Goal: Task Accomplishment & Management: Manage account settings

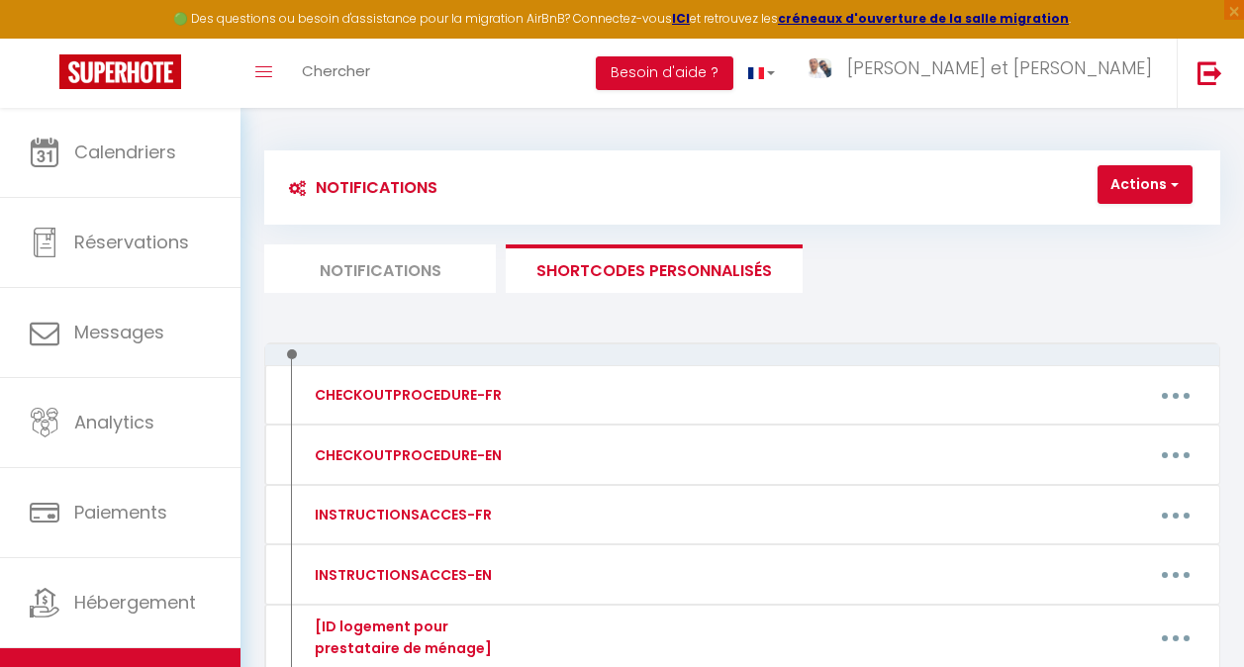
scroll to position [307, 0]
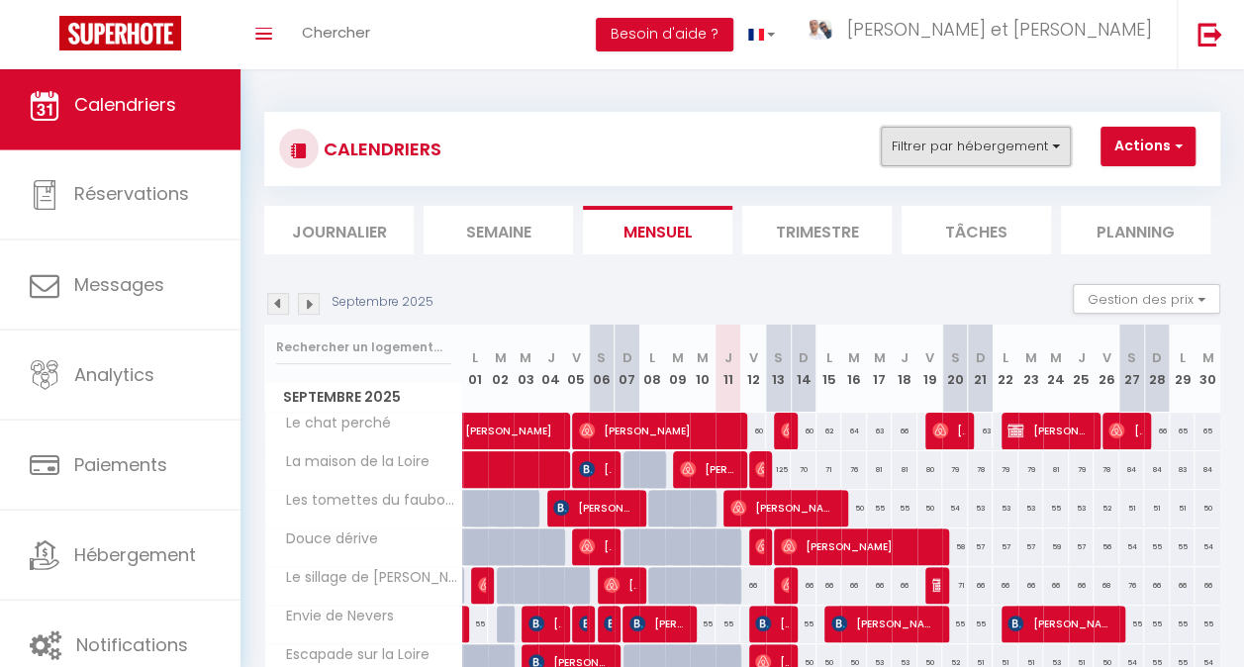
click at [985, 147] on button "Filtrer par hébergement" at bounding box center [976, 147] width 190 height 40
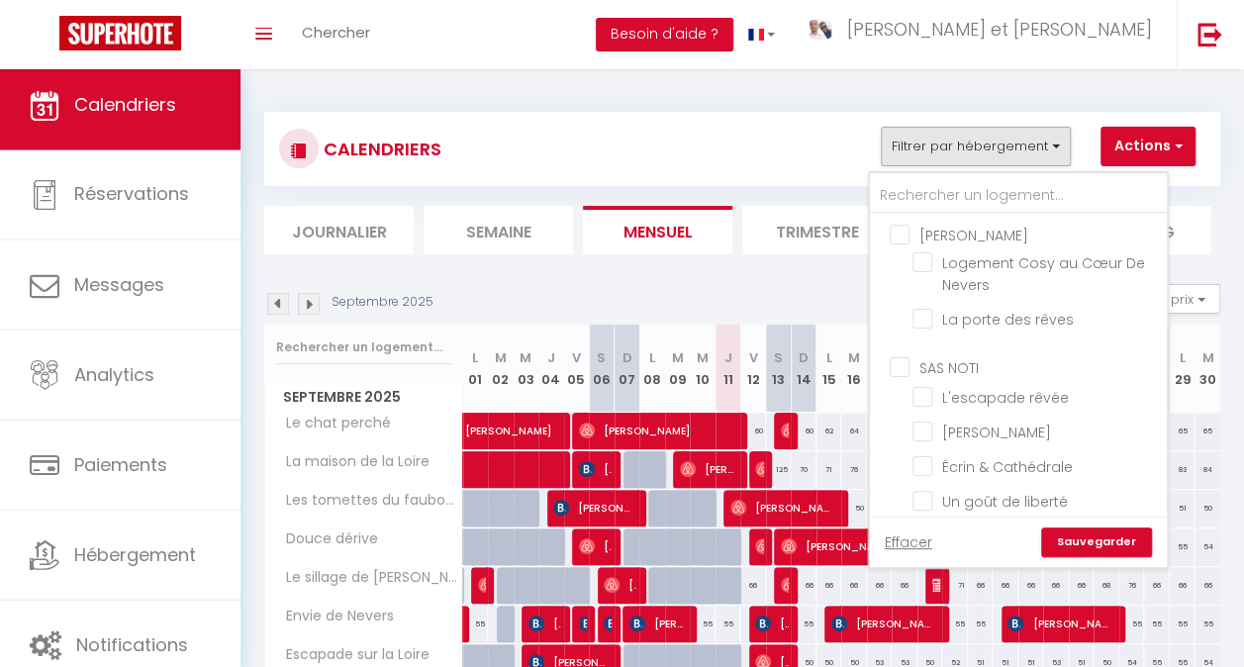
click at [935, 234] on input "[PERSON_NAME]" at bounding box center [1037, 234] width 297 height 20
checkbox input "true"
checkbox input "false"
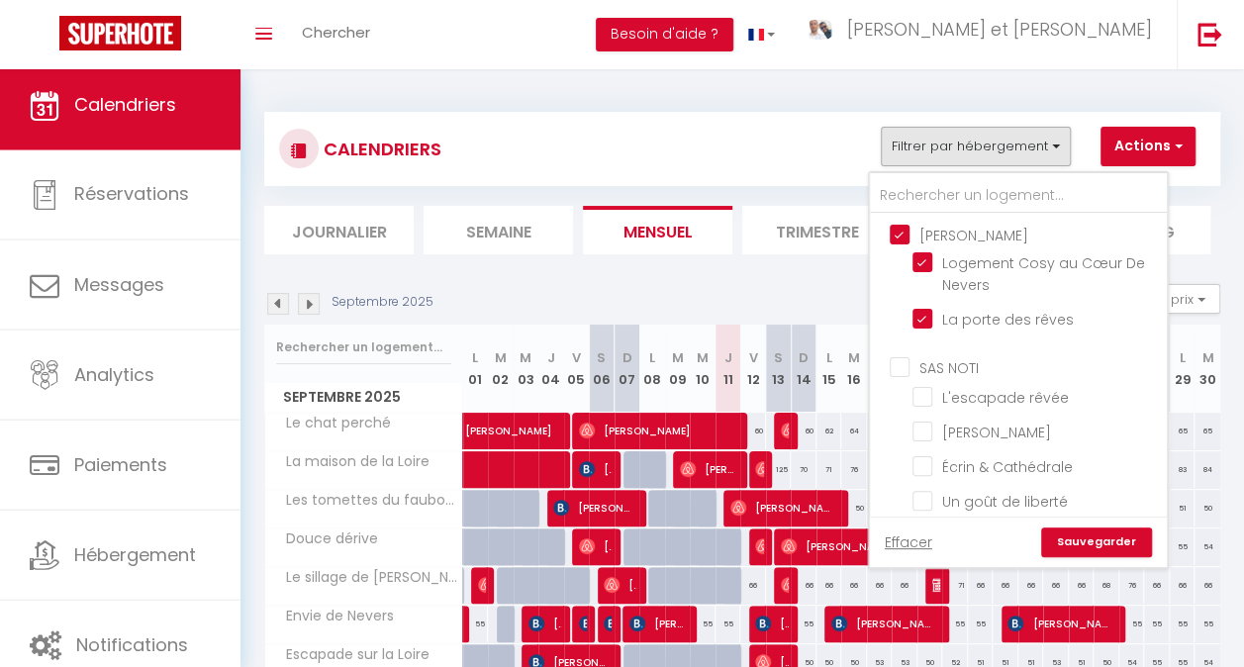
checkbox input "false"
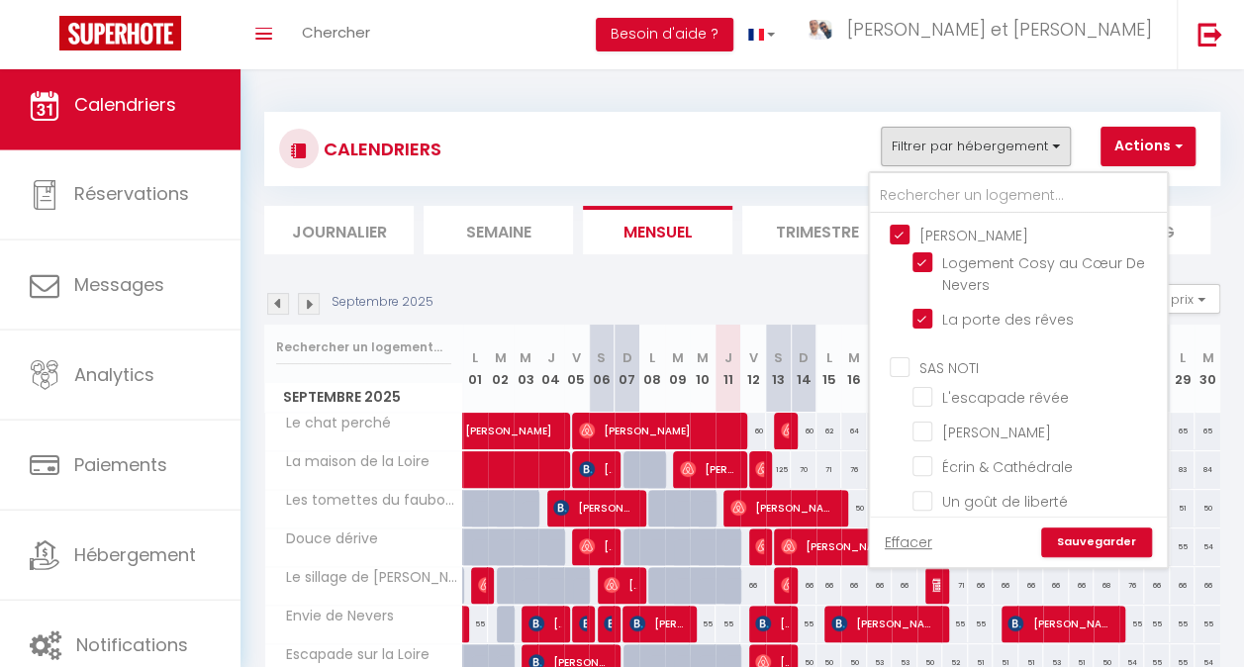
checkbox input "false"
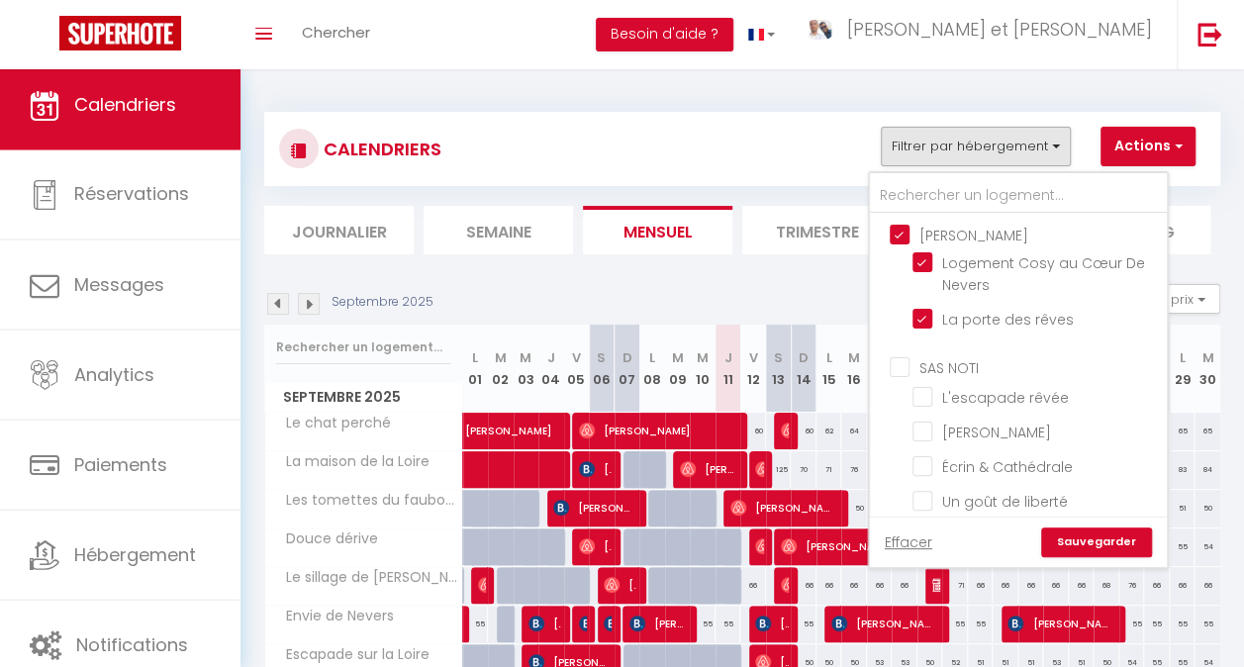
checkbox input "false"
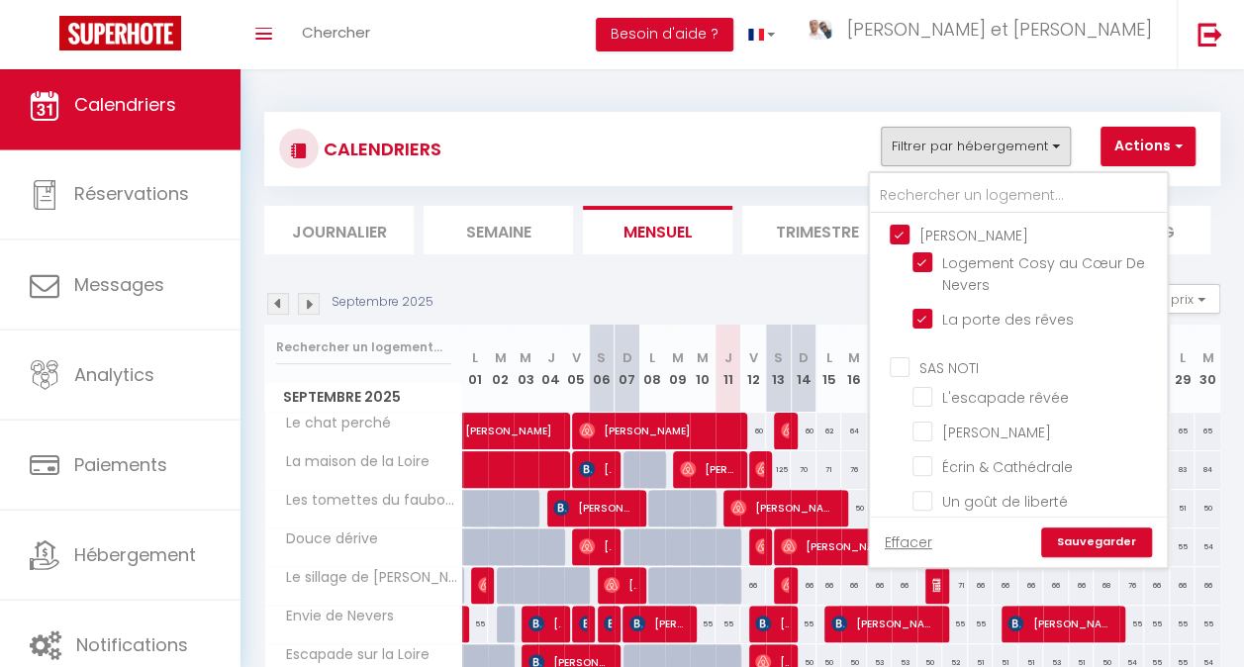
checkbox input "false"
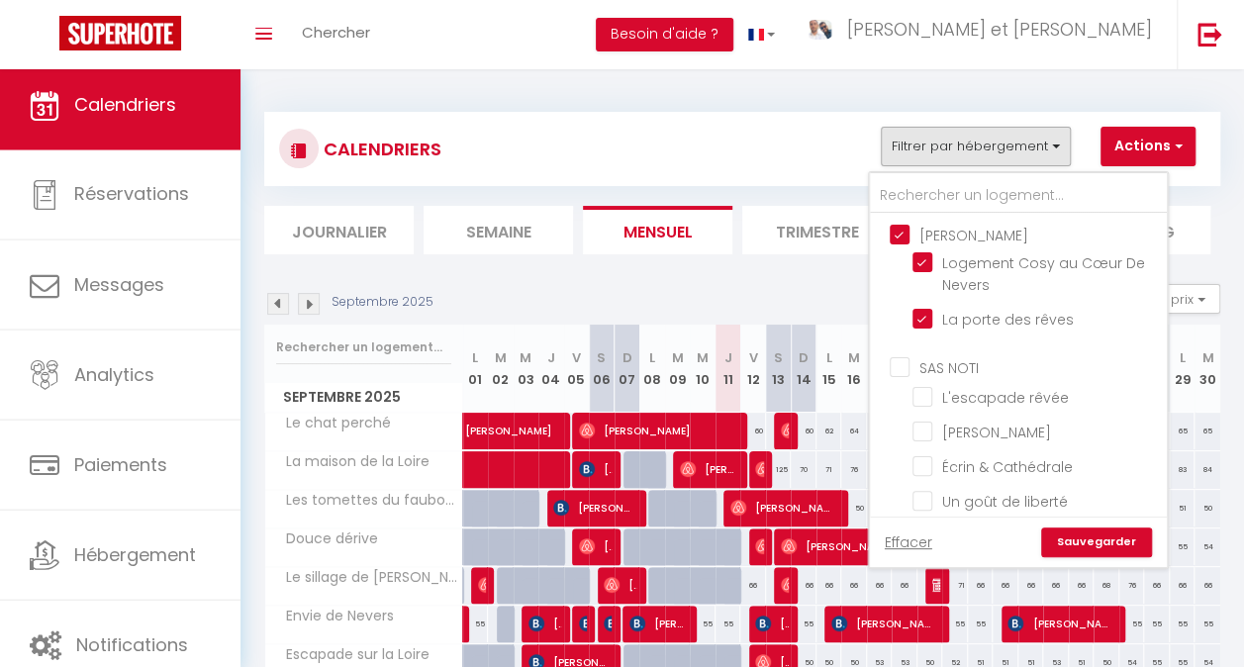
checkbox input "true"
checkbox input "false"
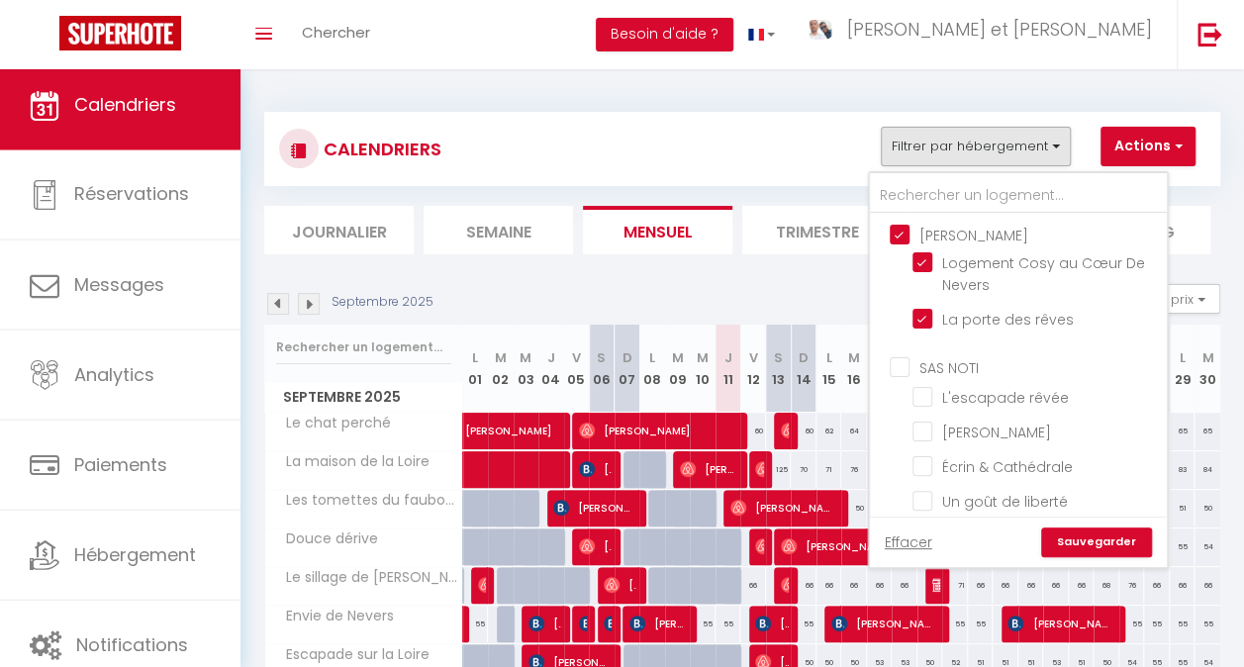
checkbox input "false"
click at [937, 362] on input "SAS NOTI" at bounding box center [1037, 366] width 297 height 20
checkbox input "true"
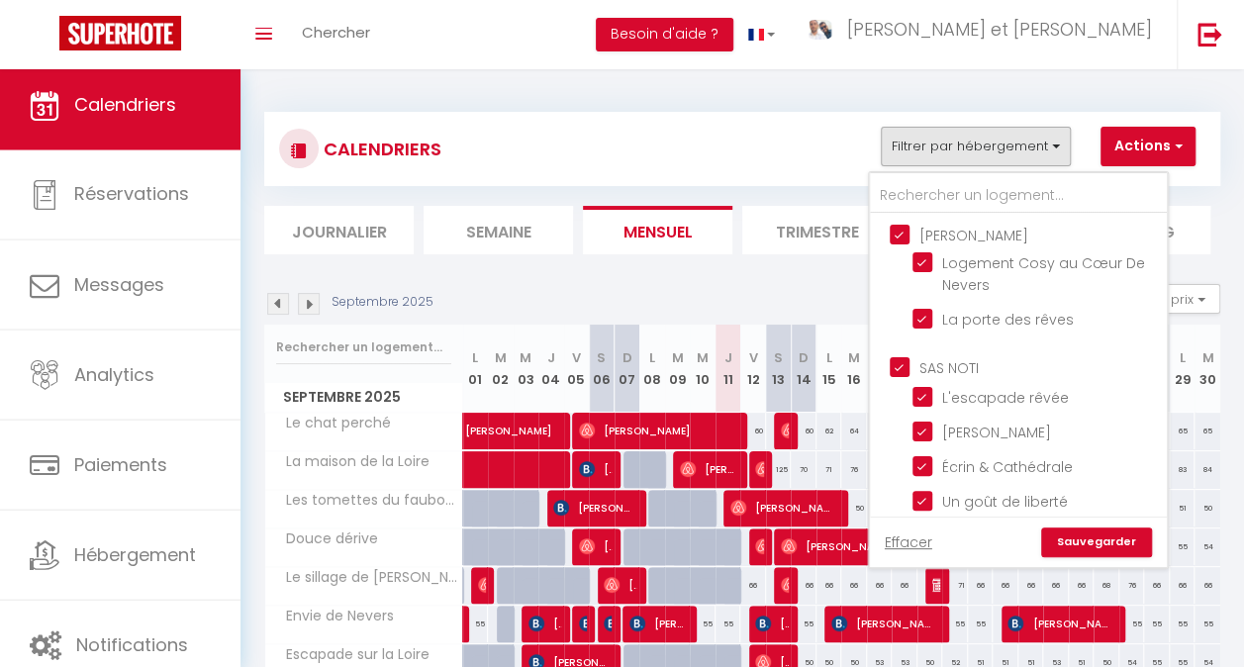
checkbox input "true"
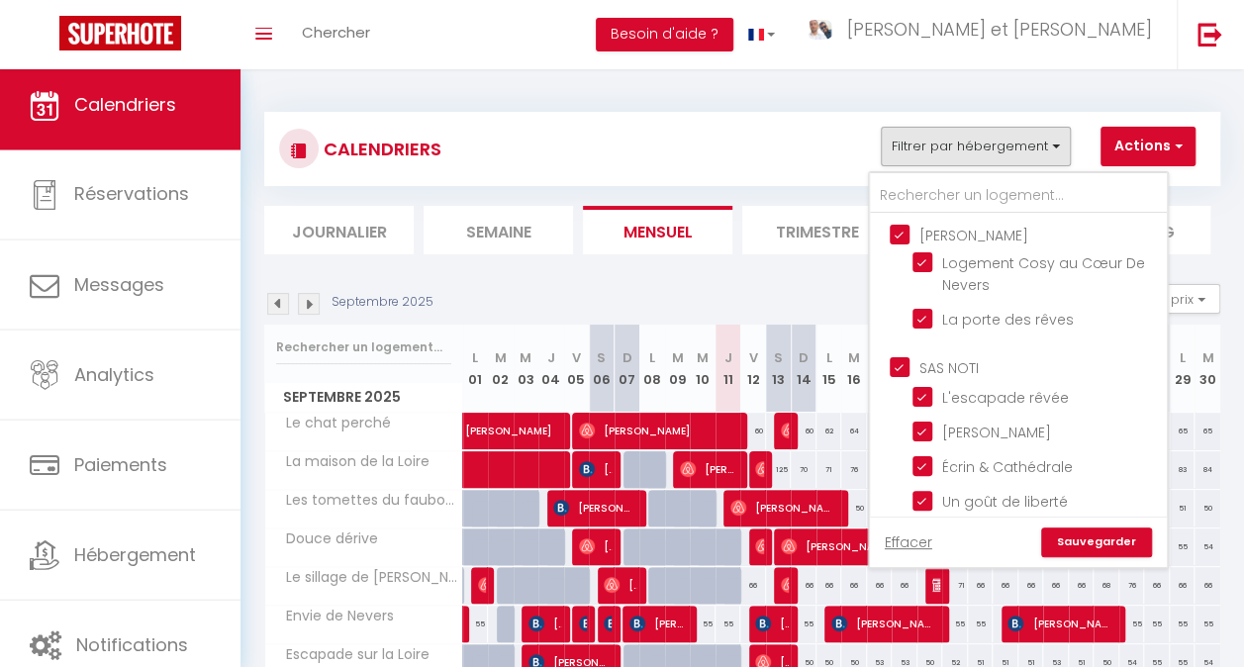
checkbox input "true"
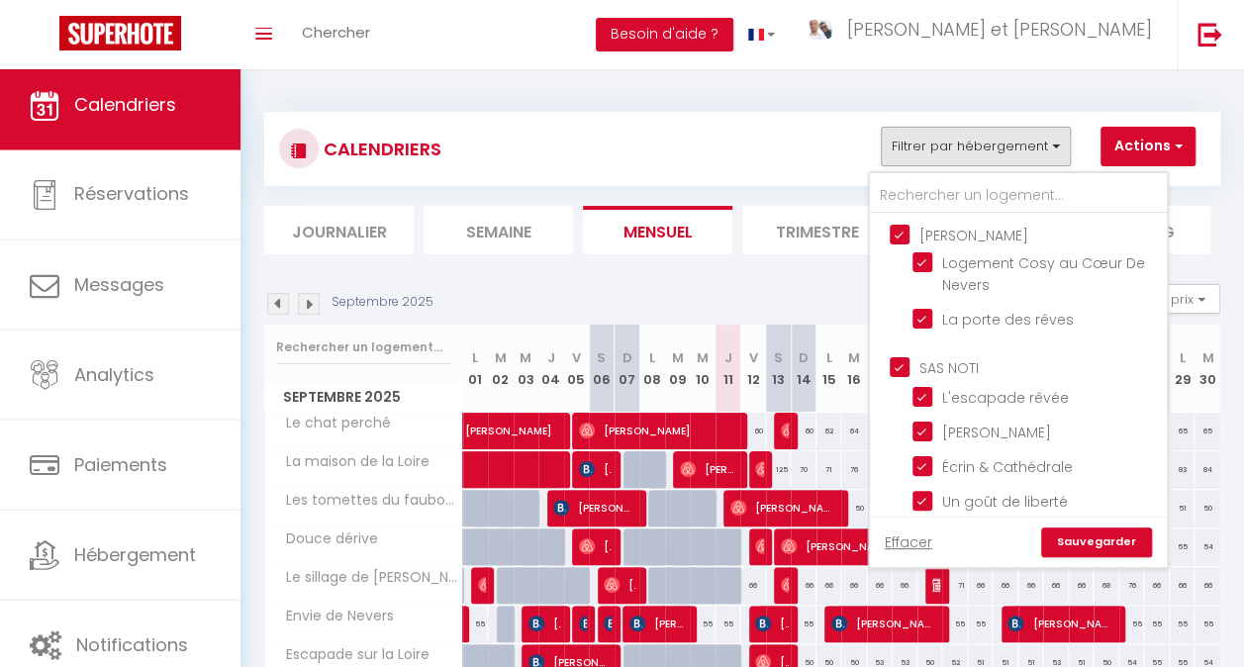
checkbox input "true"
checkbox input "false"
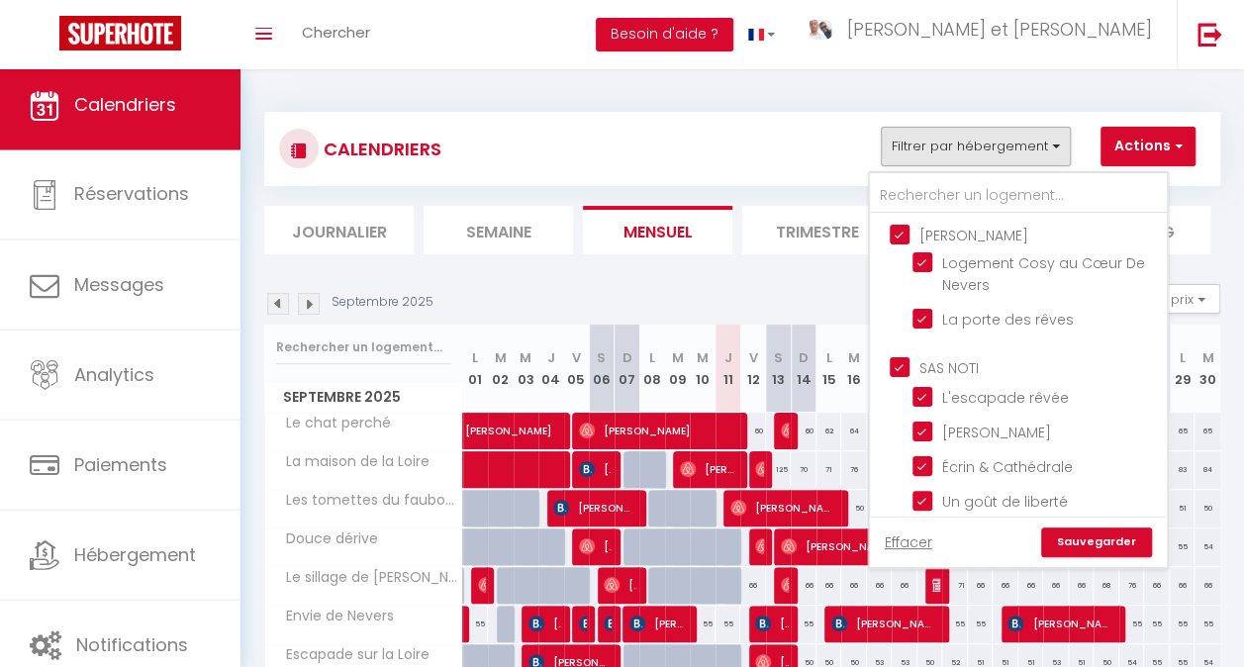
checkbox input "false"
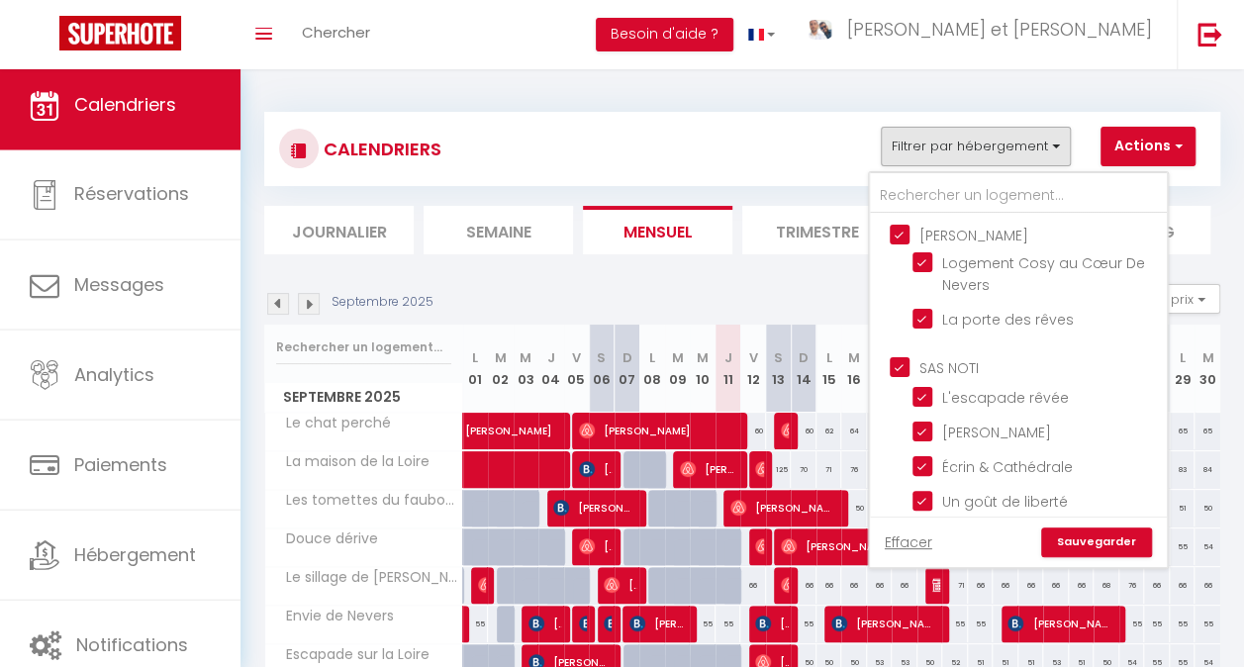
checkbox input "false"
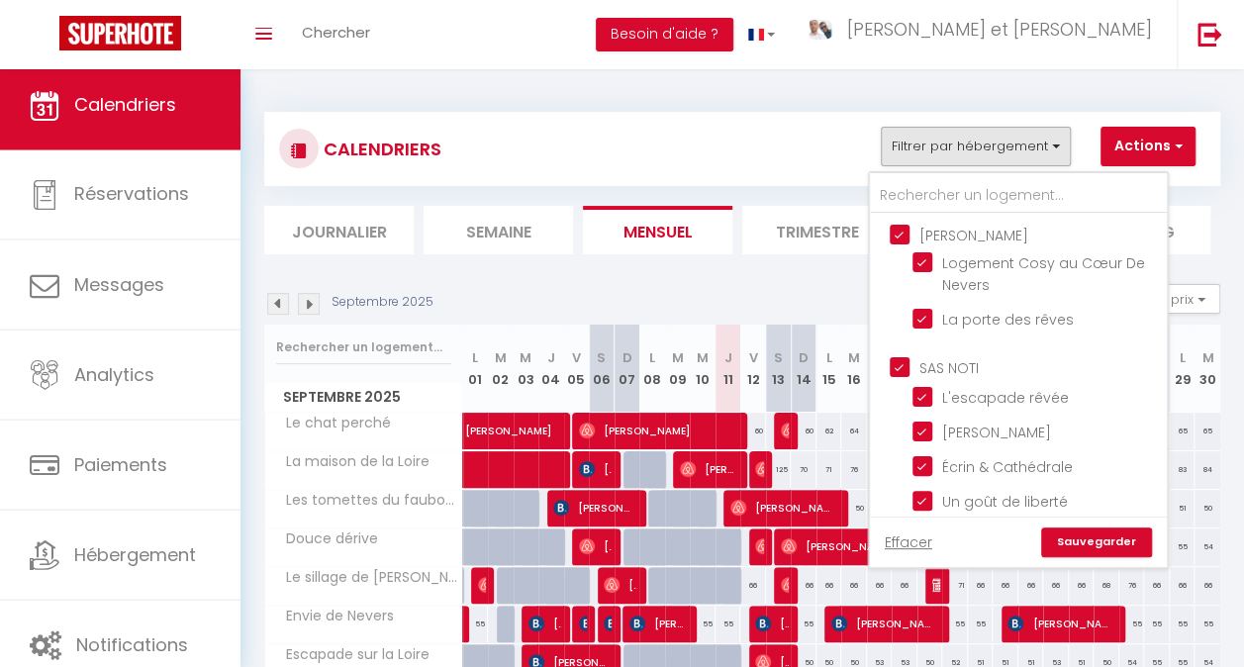
checkbox input "false"
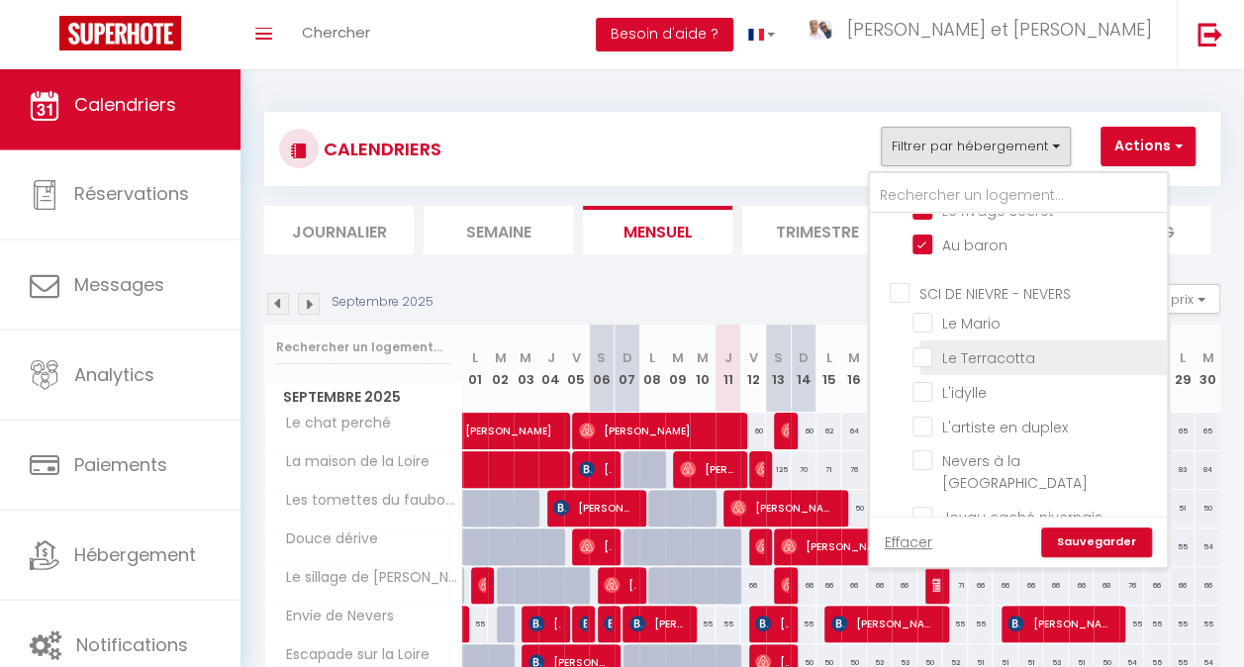
scroll to position [594, 0]
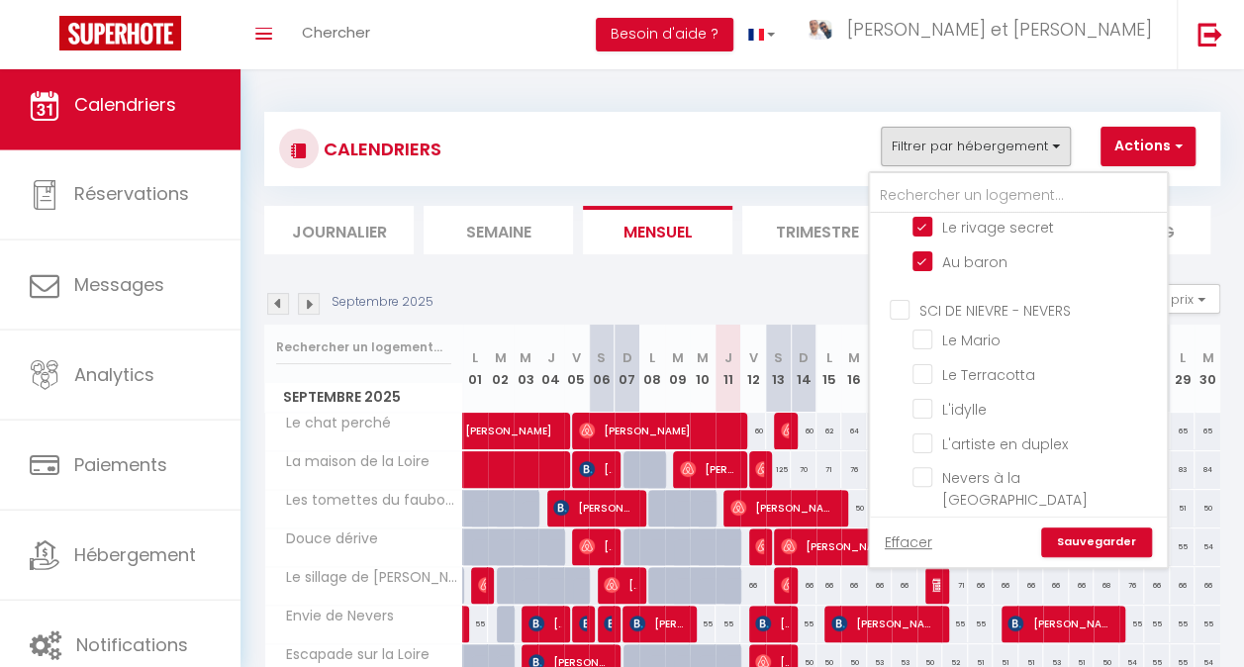
click at [976, 299] on input "SCI DE NIEVRE - NEVERS" at bounding box center [1037, 309] width 297 height 20
checkbox input "true"
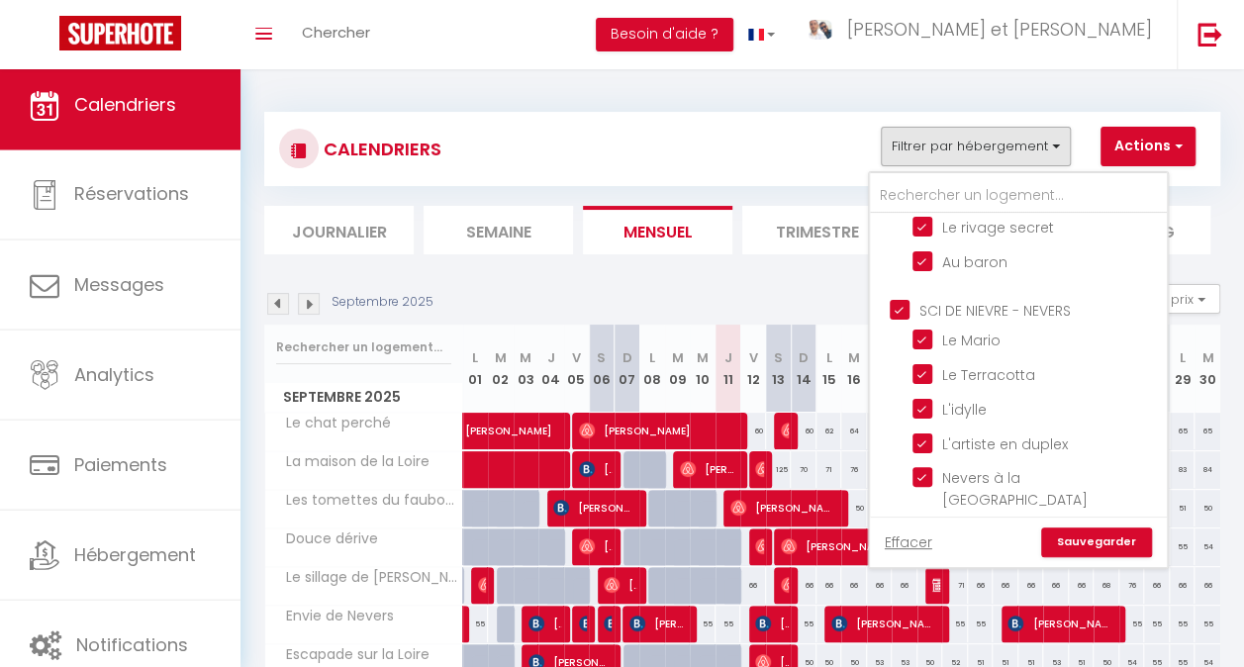
checkbox input "true"
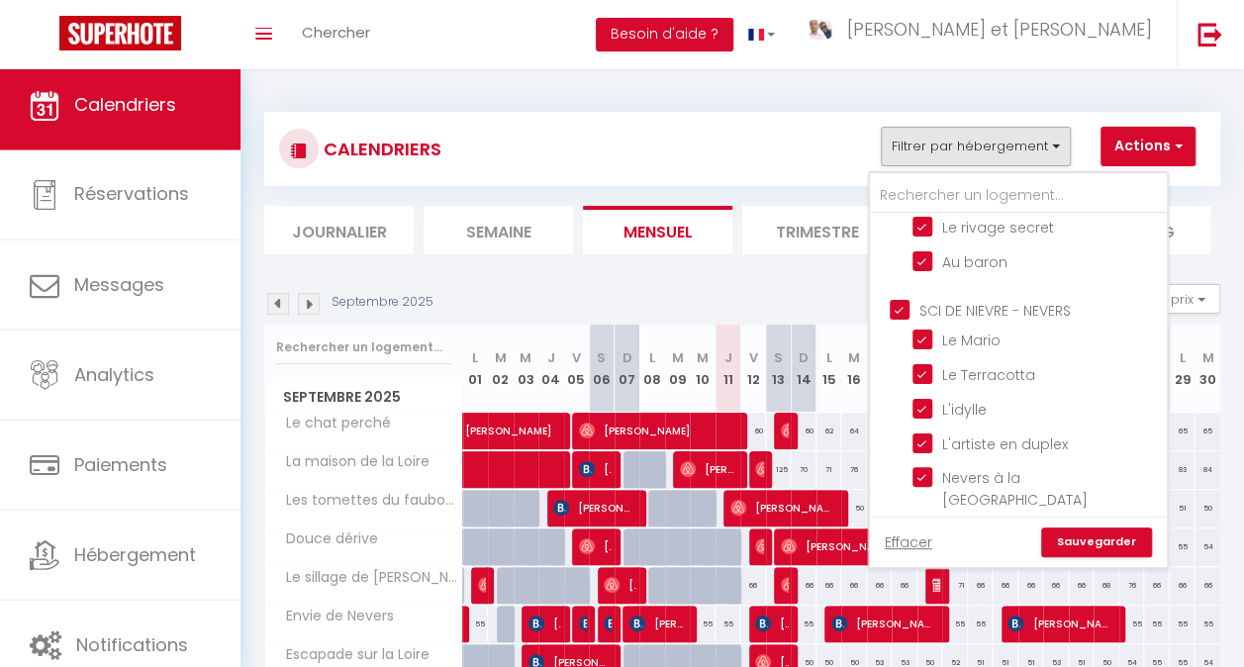
checkbox input "false"
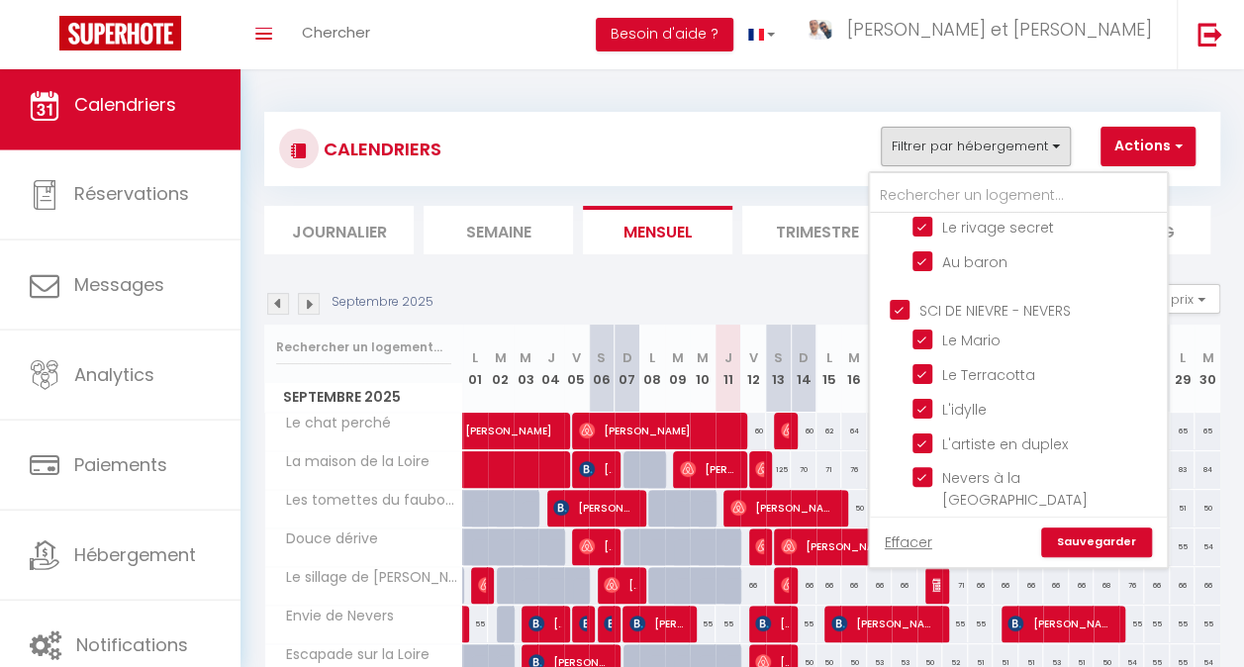
checkbox input "false"
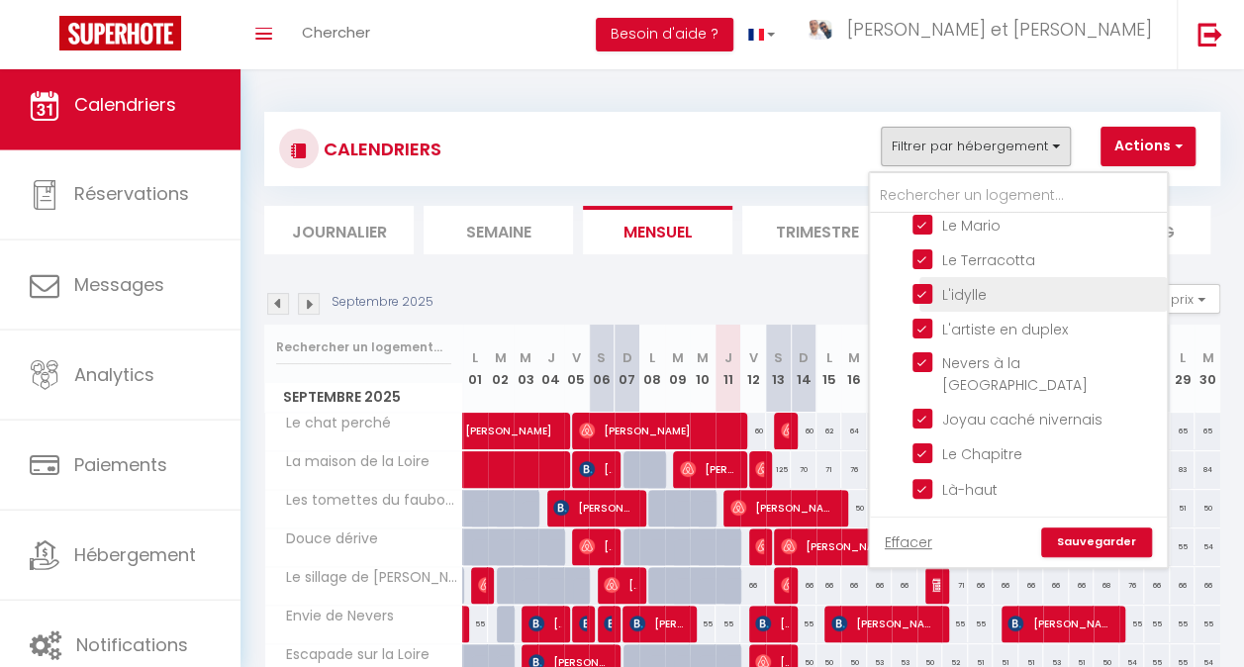
scroll to position [890, 0]
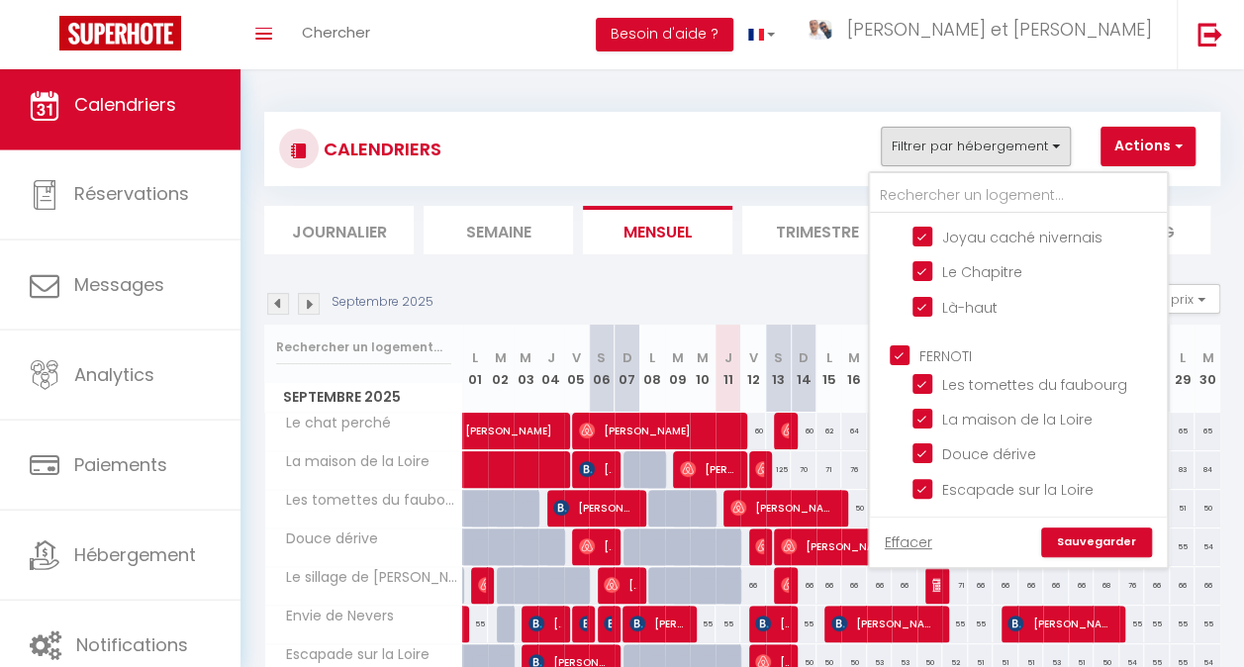
click at [958, 344] on input "FERNOTI" at bounding box center [1037, 354] width 297 height 20
checkbox input "false"
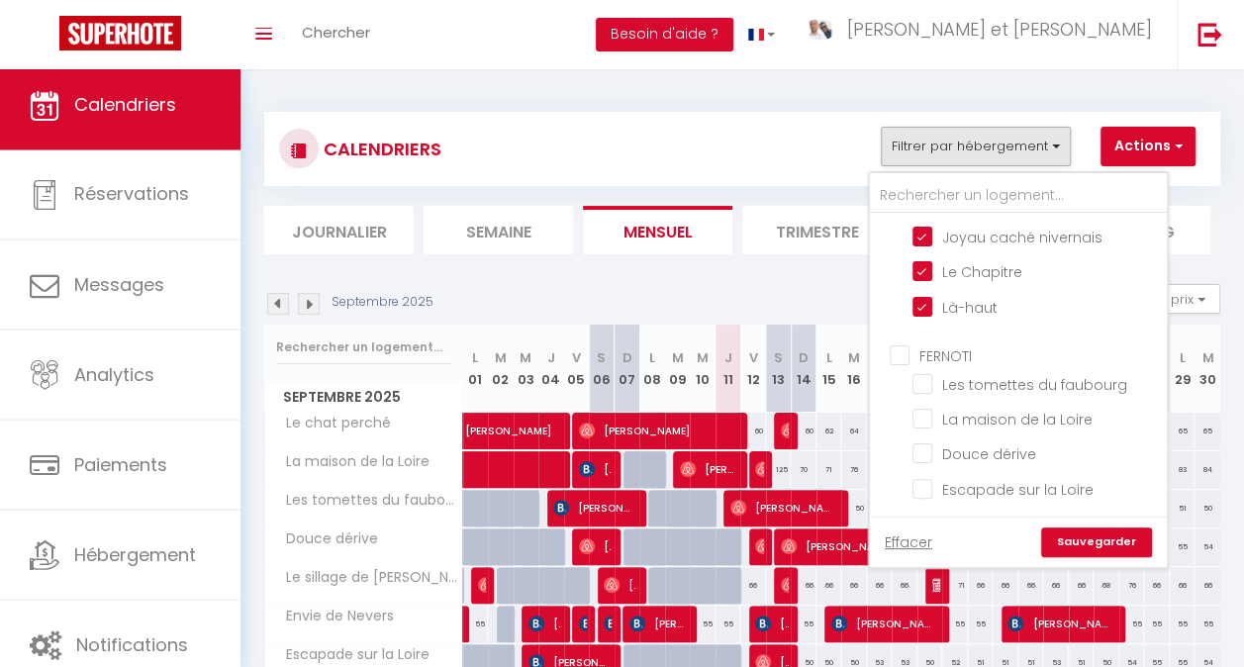
checkbox input "false"
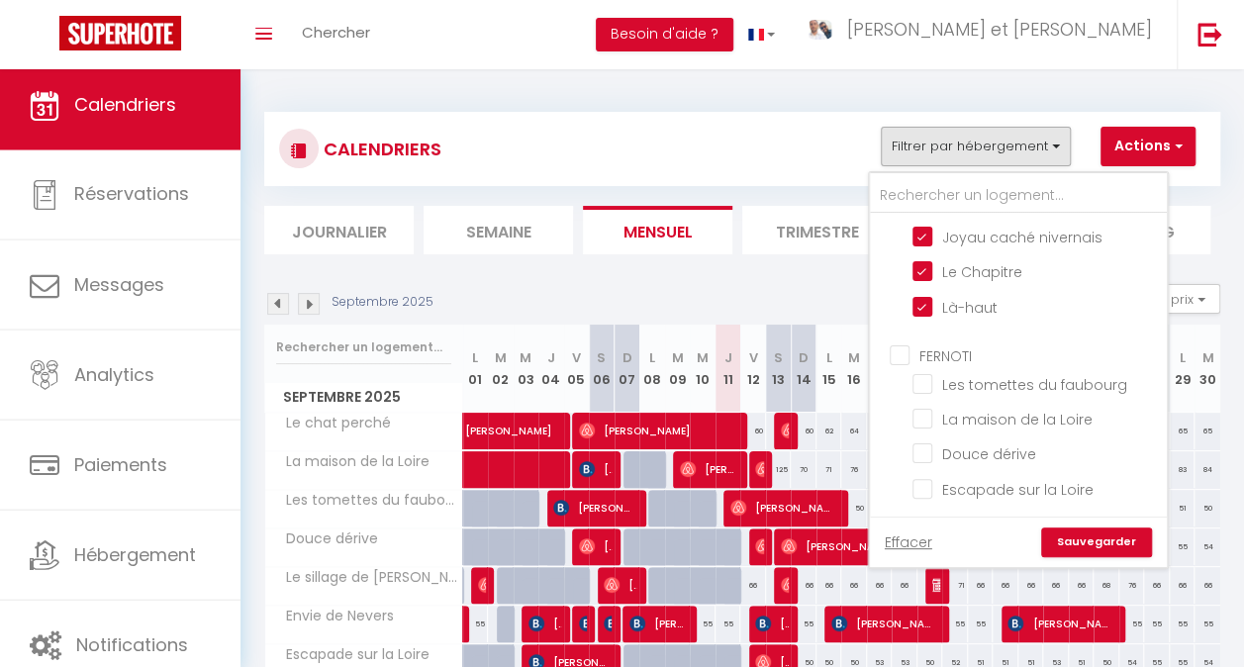
checkbox input "false"
click at [936, 344] on input "FERNOTI" at bounding box center [1037, 354] width 297 height 20
checkbox input "true"
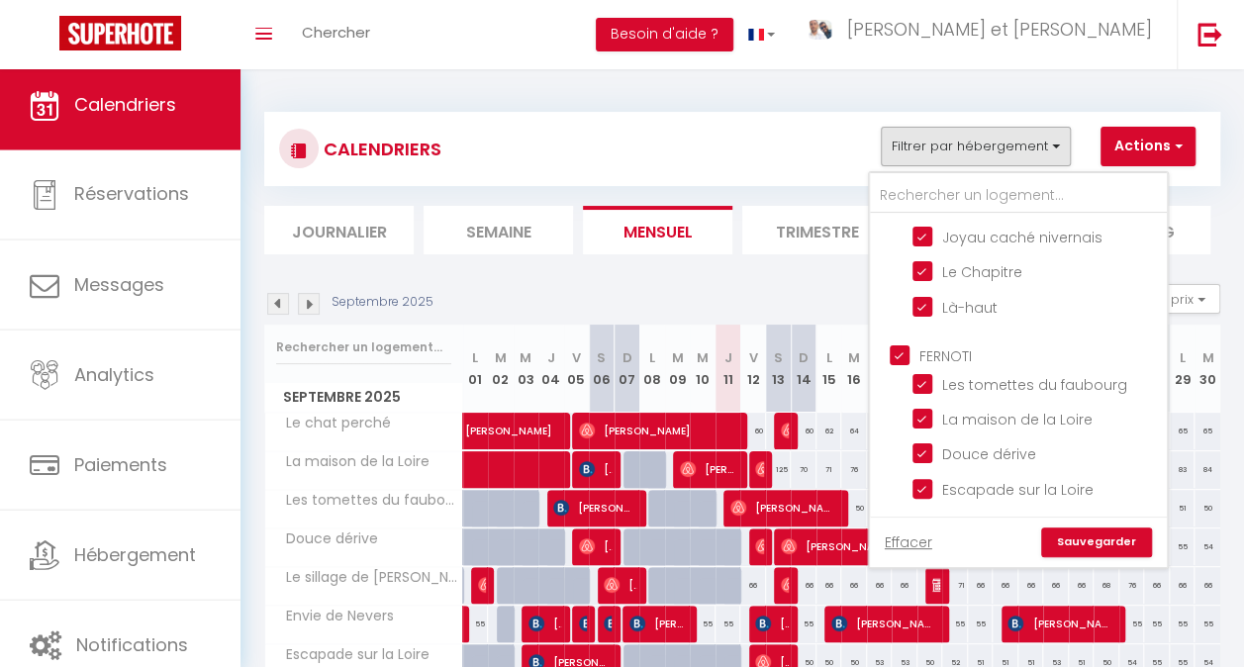
checkbox input "true"
checkbox input "false"
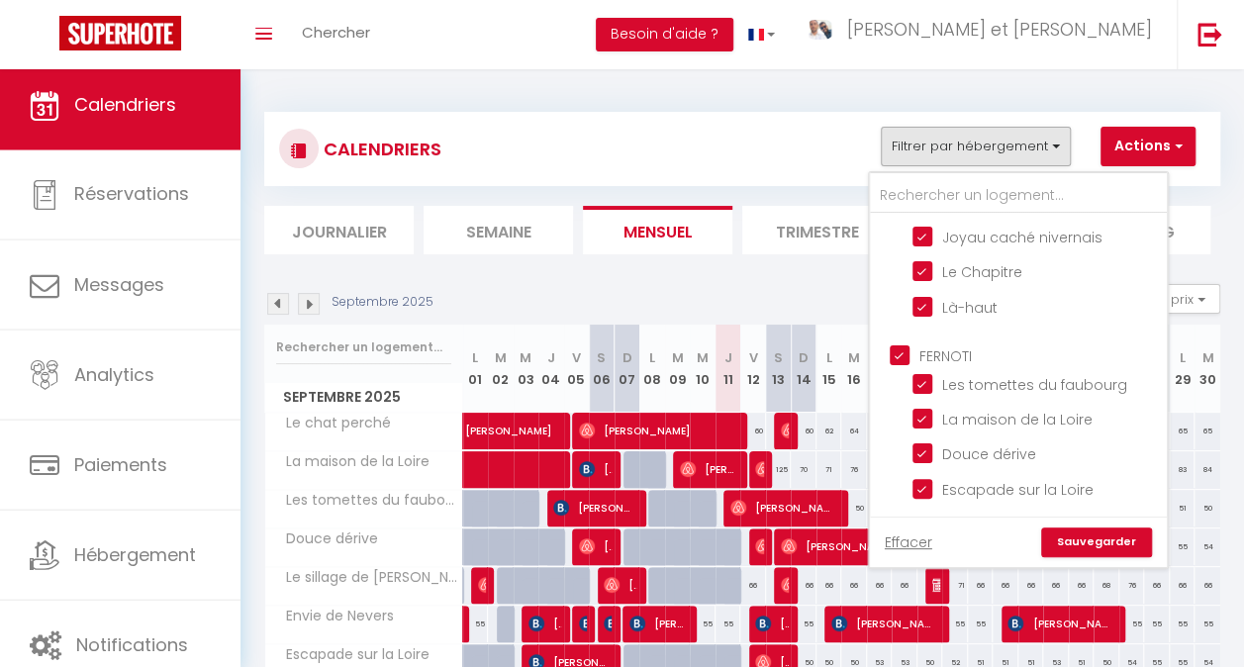
checkbox input "false"
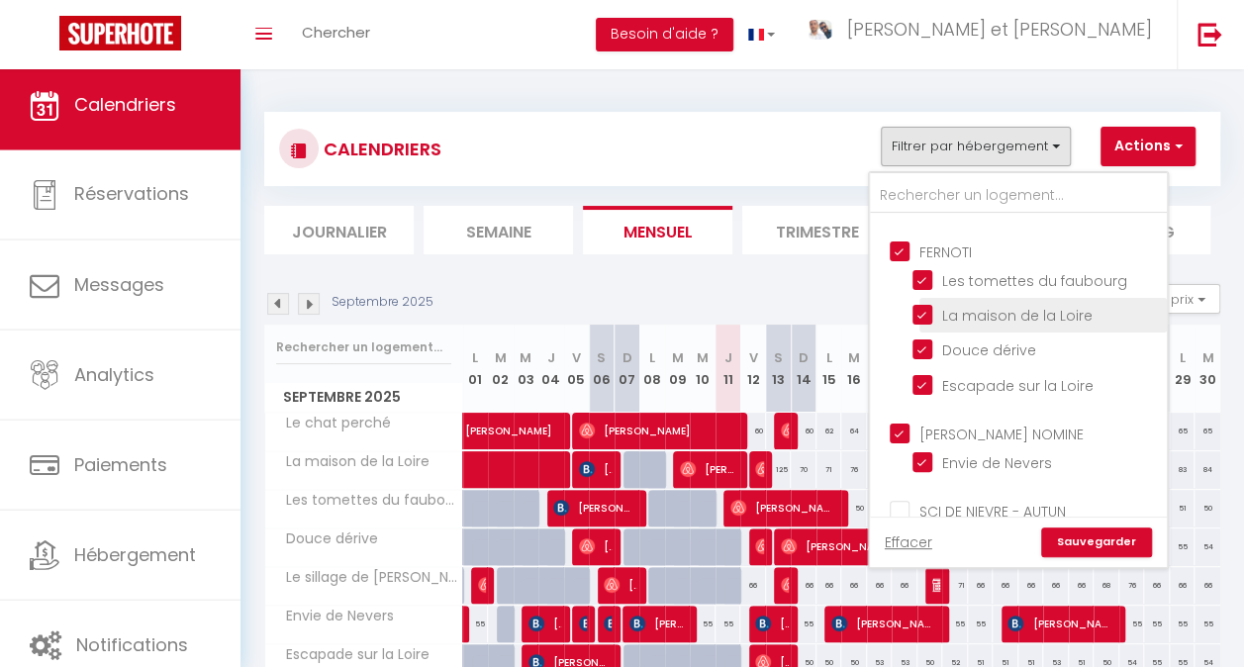
scroll to position [1088, 0]
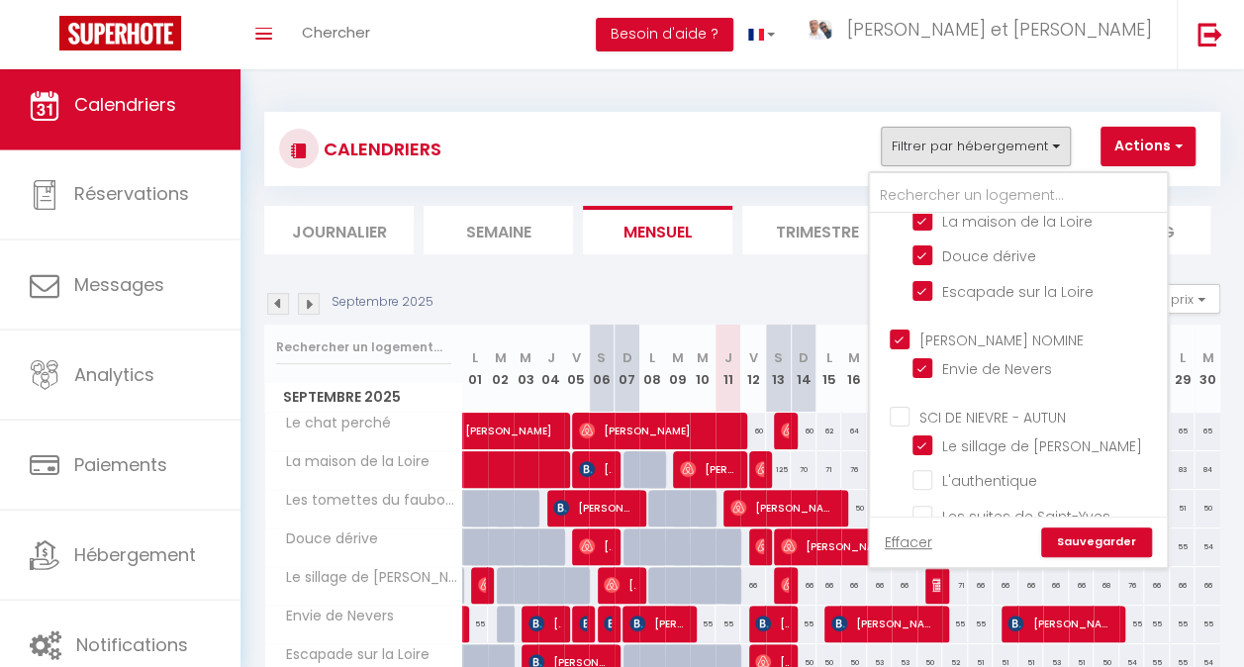
click at [960, 406] on input "SCI DE NIEVRE - AUTUN" at bounding box center [1037, 416] width 297 height 20
checkbox input "true"
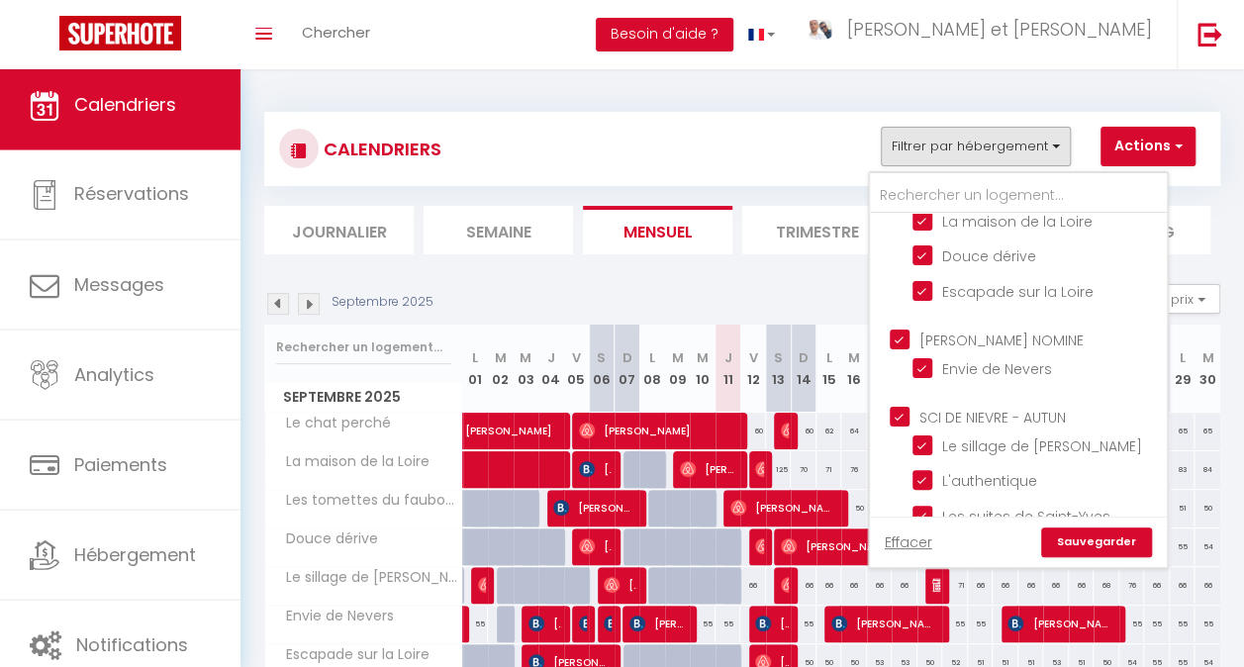
checkbox input "true"
click at [960, 406] on input "SCI DE NIEVRE - AUTUN" at bounding box center [1037, 416] width 297 height 20
checkbox input "false"
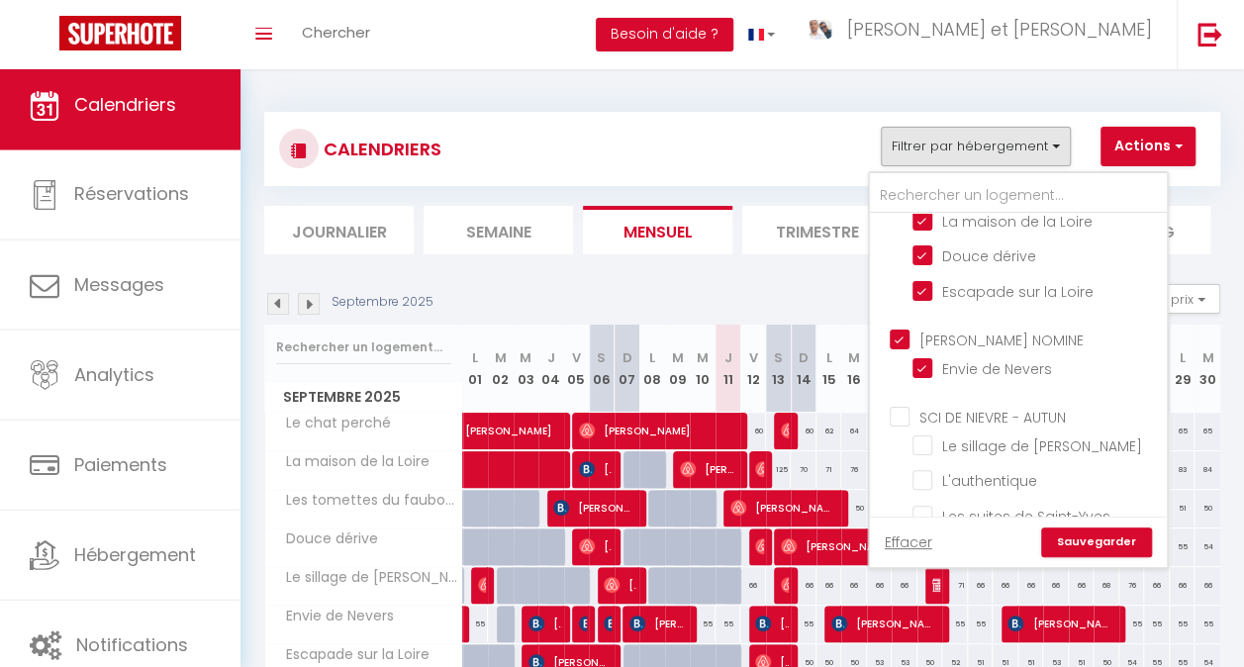
checkbox input "false"
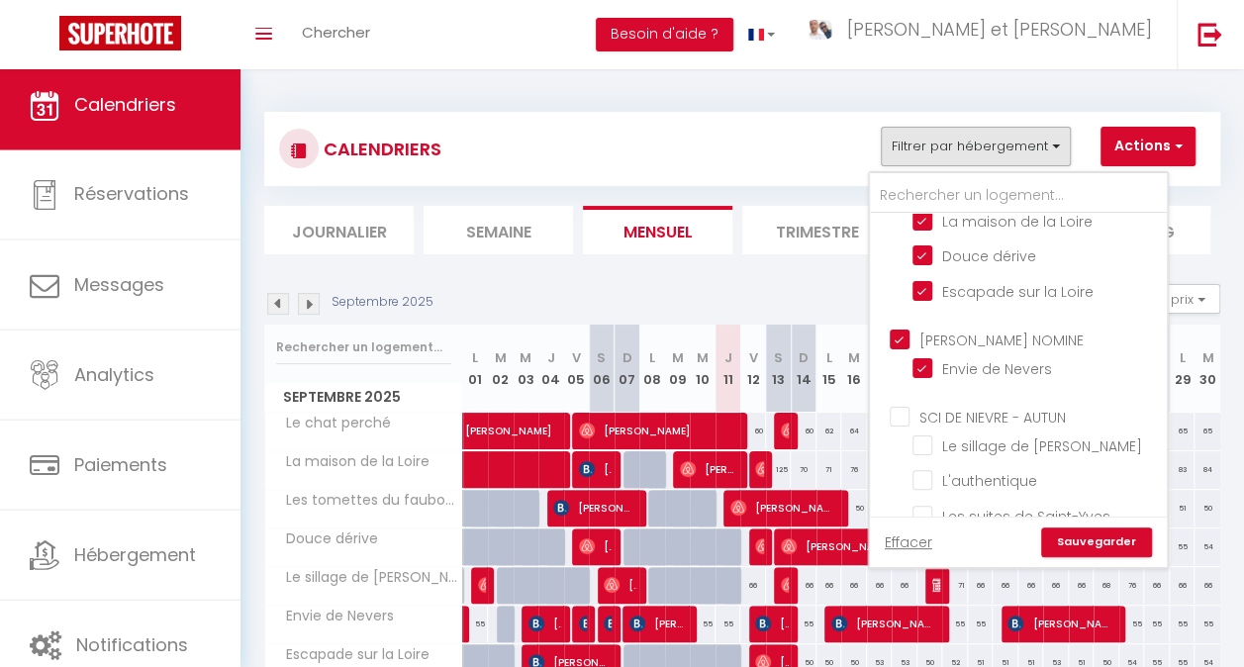
checkbox input "false"
click at [1084, 541] on link "Sauvegarder" at bounding box center [1096, 542] width 111 height 30
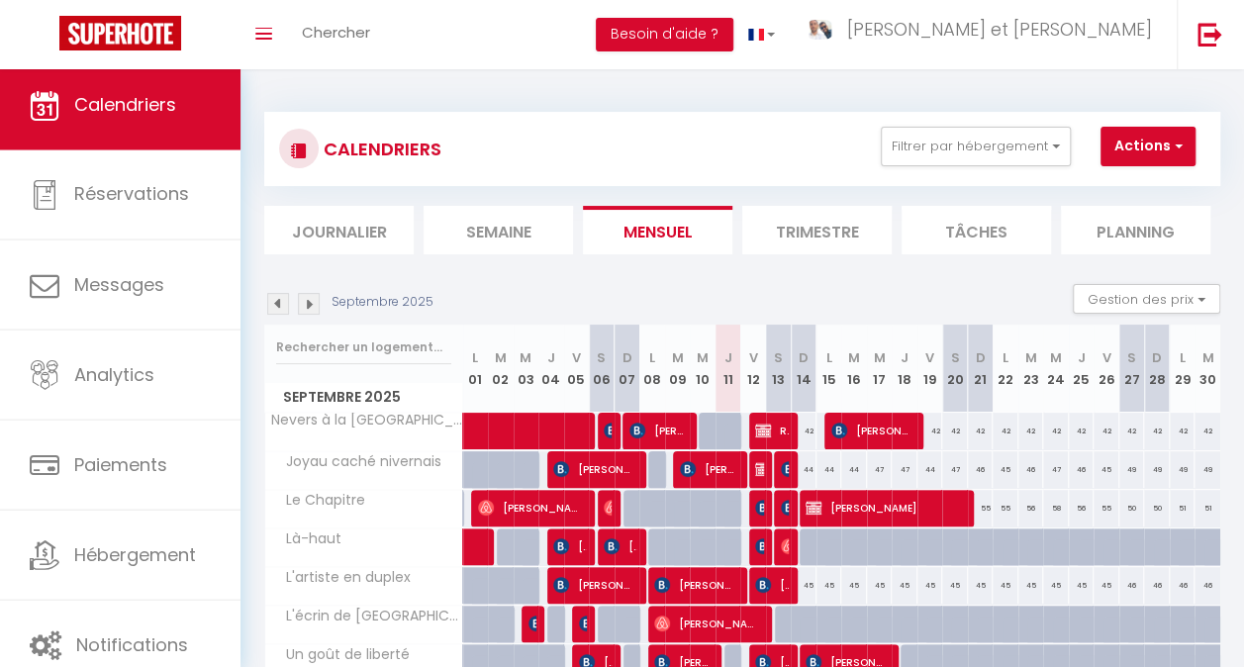
scroll to position [198, 0]
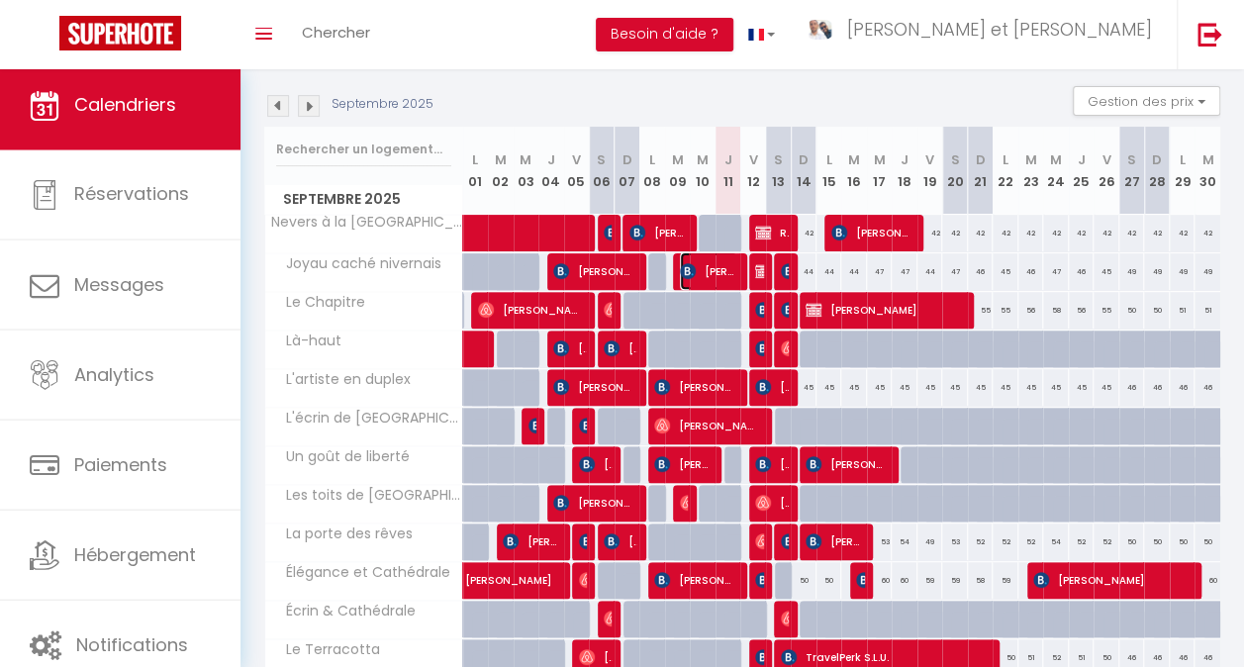
click at [728, 280] on span "[PERSON_NAME]" at bounding box center [708, 271] width 57 height 38
select select "OK"
select select "0"
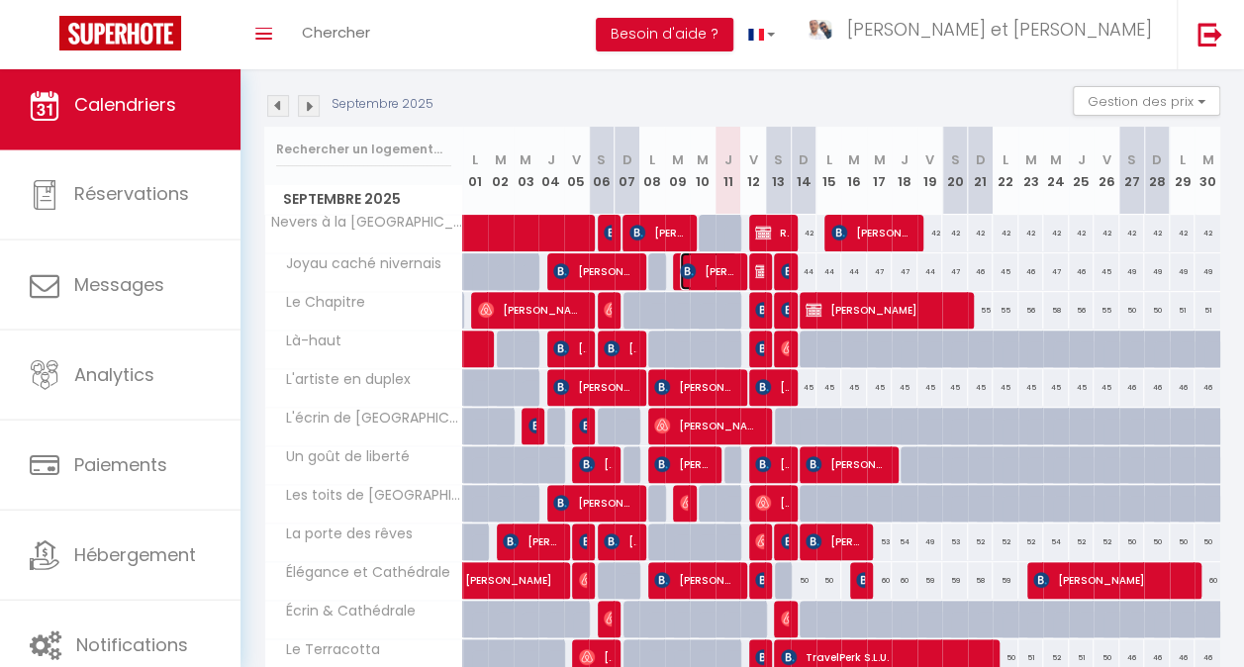
select select "1"
select select
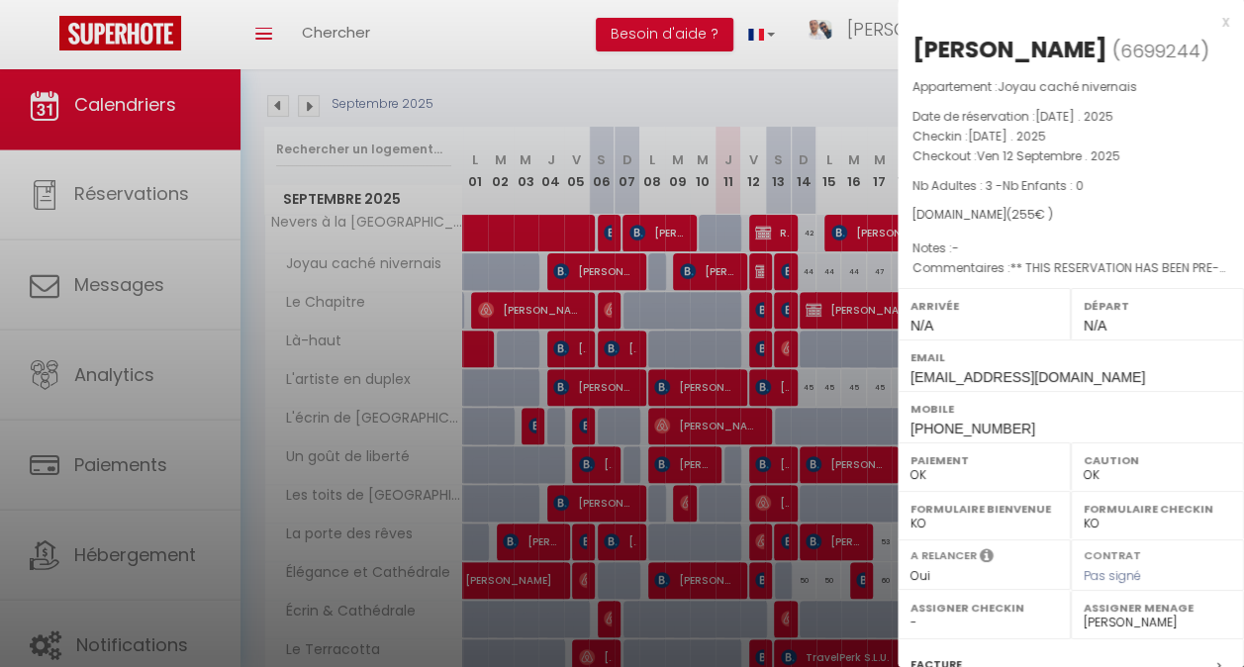
click at [795, 311] on div at bounding box center [622, 333] width 1244 height 667
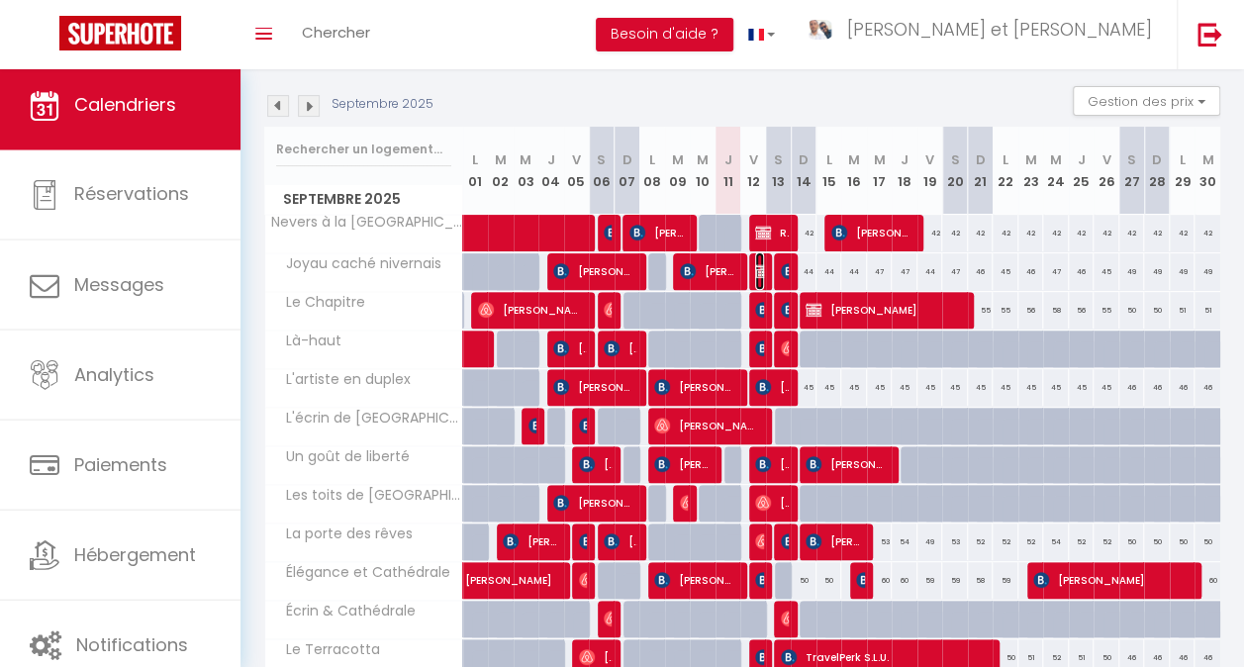
click at [755, 269] on img at bounding box center [763, 271] width 16 height 16
select select "28581"
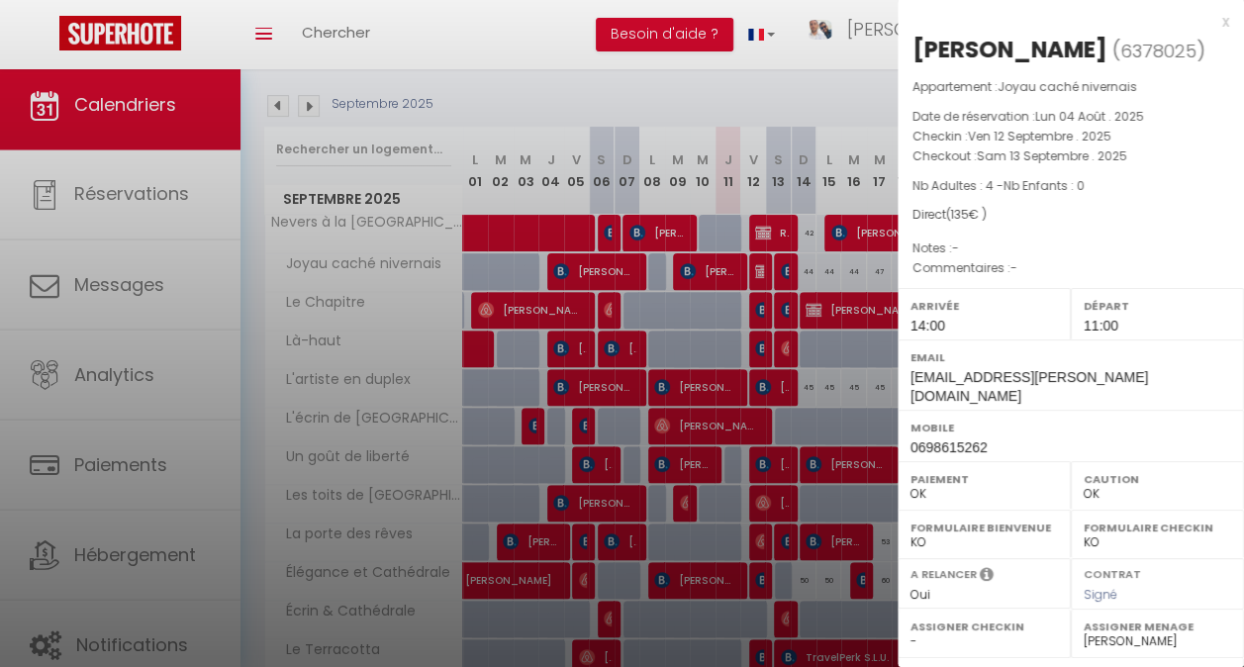
click at [832, 415] on div at bounding box center [622, 333] width 1244 height 667
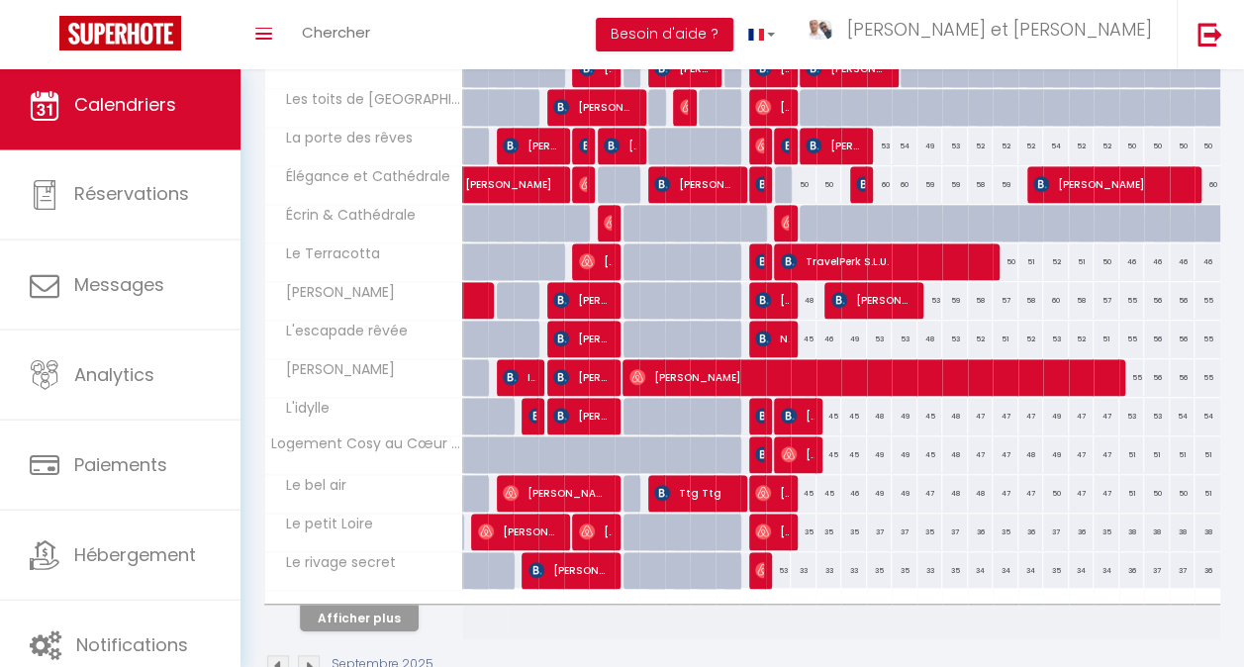
scroll to position [654, 0]
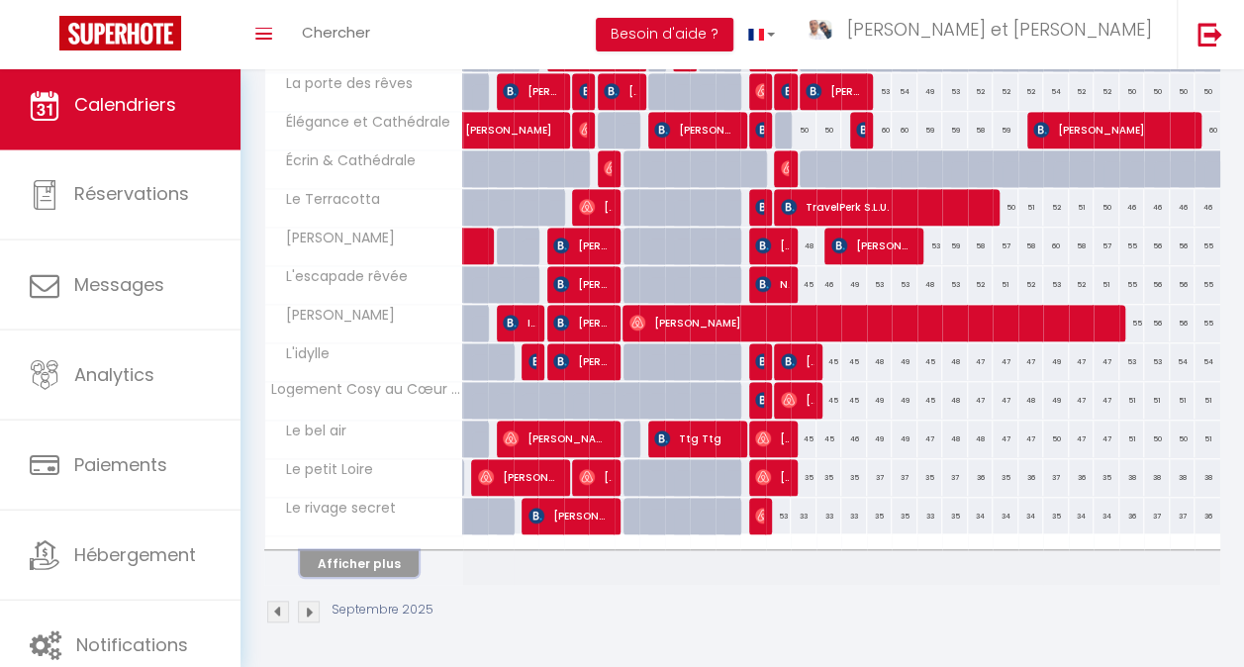
click at [376, 550] on button "Afficher plus" at bounding box center [359, 563] width 119 height 27
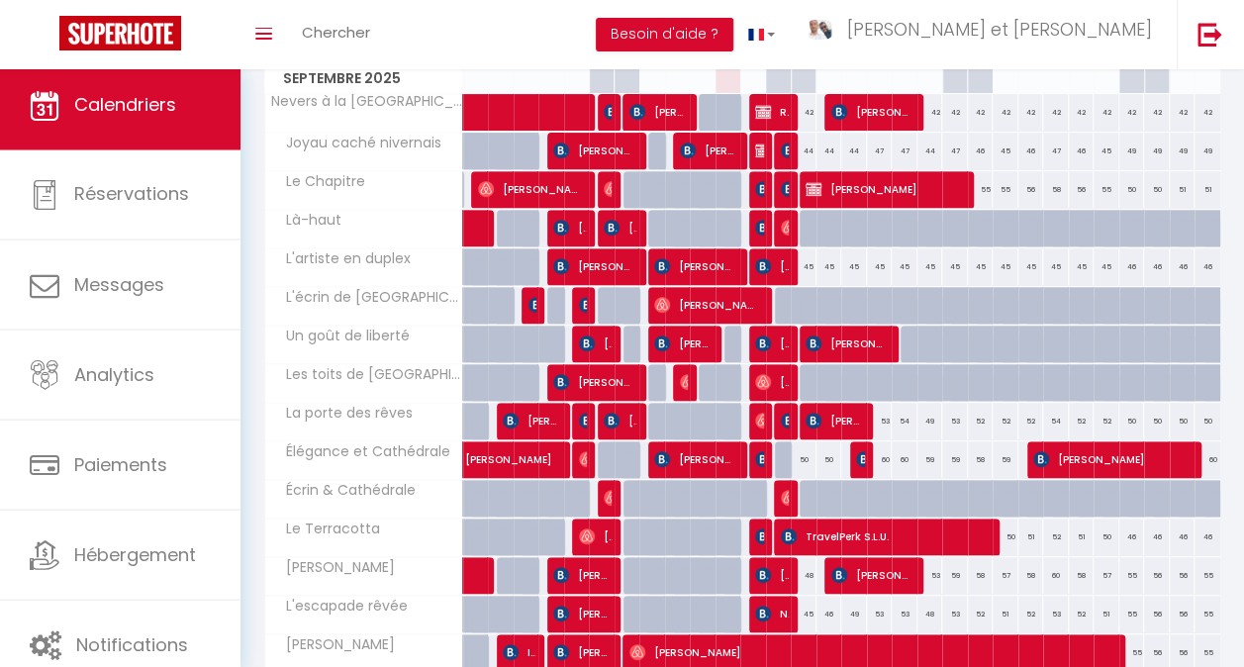
scroll to position [0, 0]
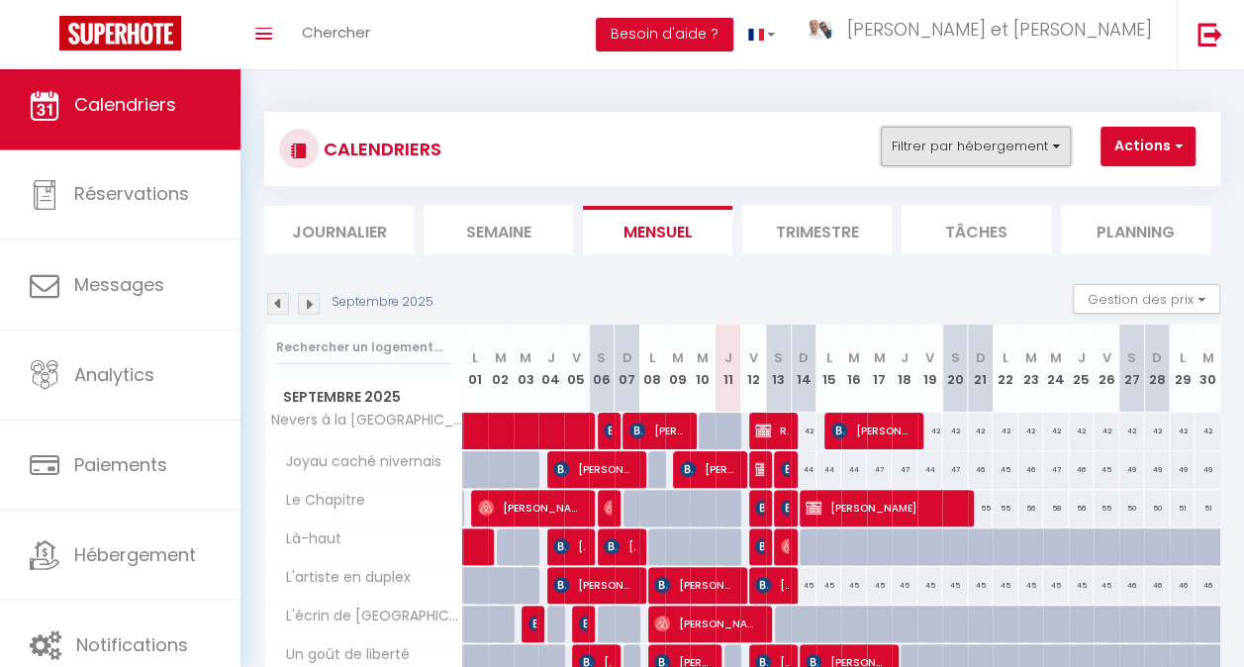
click at [1062, 149] on button "Filtrer par hébergement" at bounding box center [976, 147] width 190 height 40
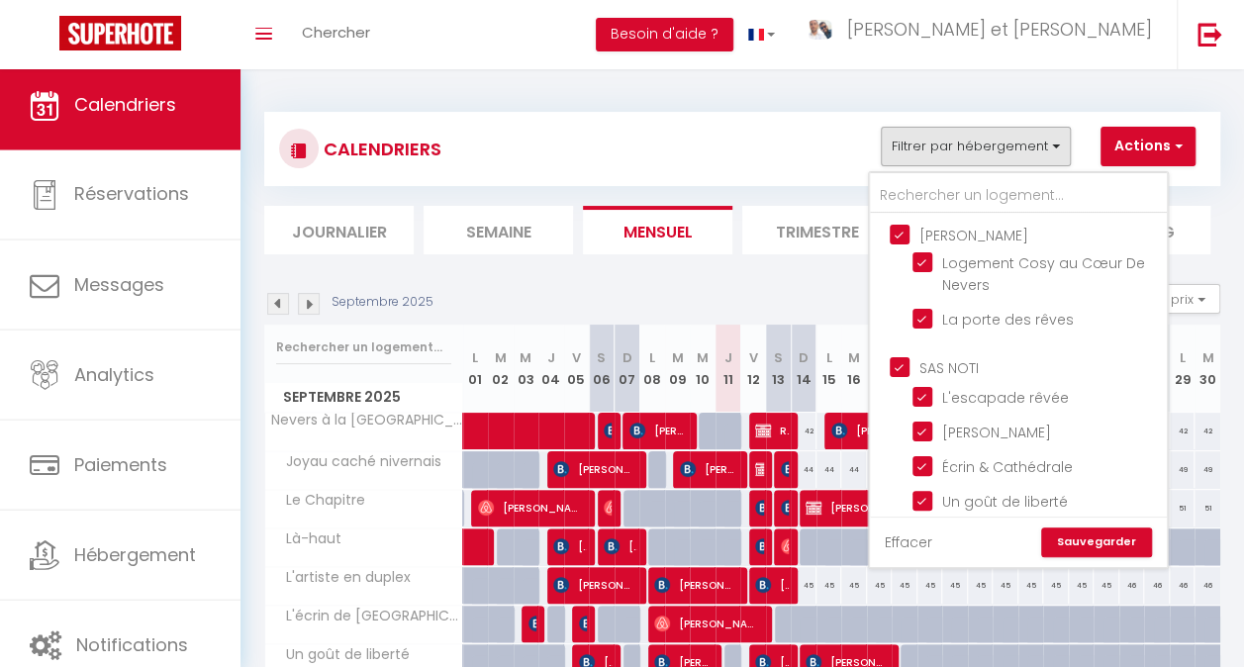
click at [894, 543] on link "Effacer" at bounding box center [908, 542] width 47 height 22
checkbox input "false"
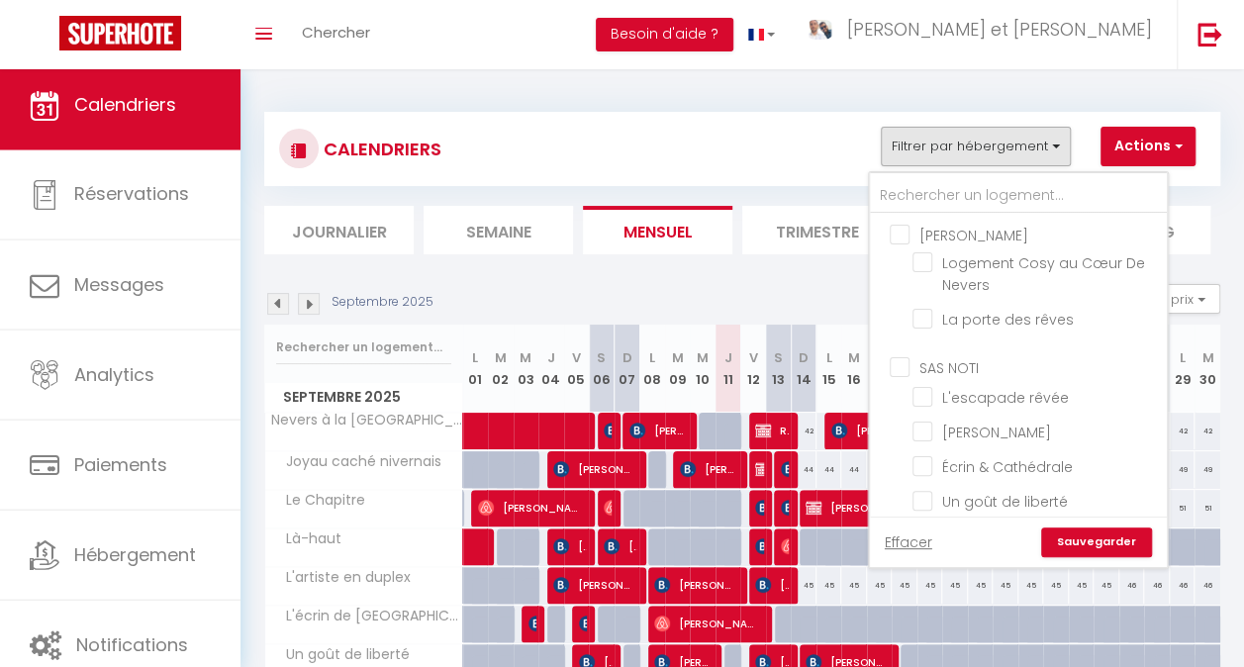
checkbox input "false"
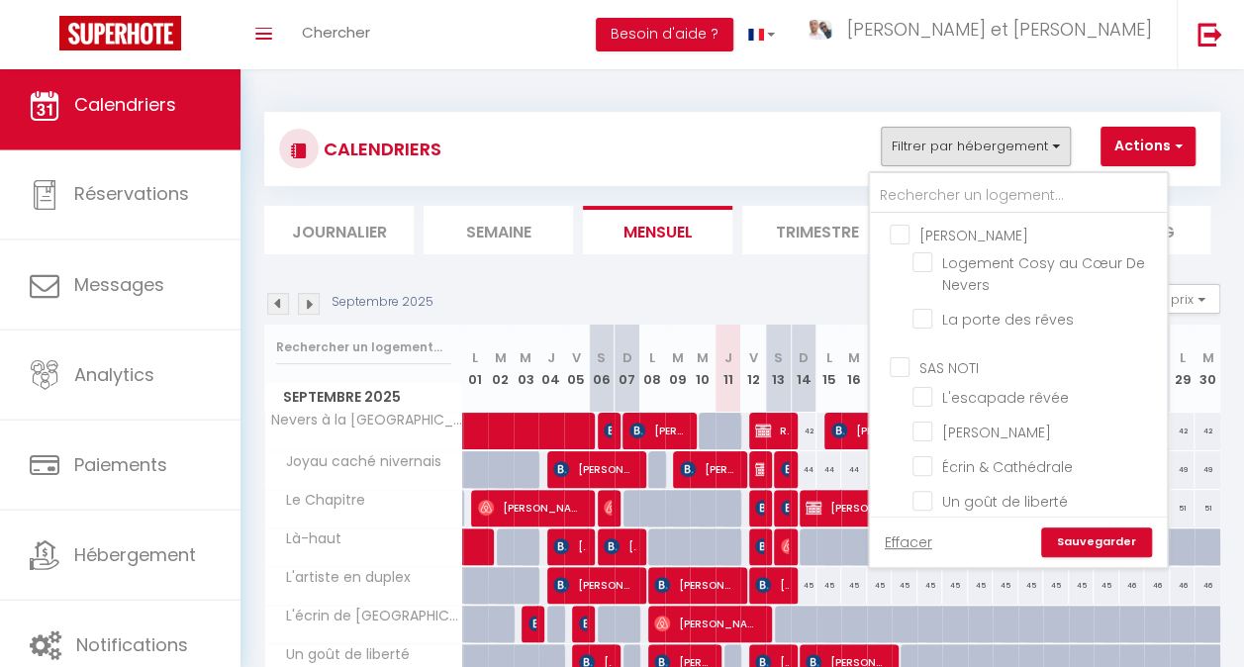
checkbox input "false"
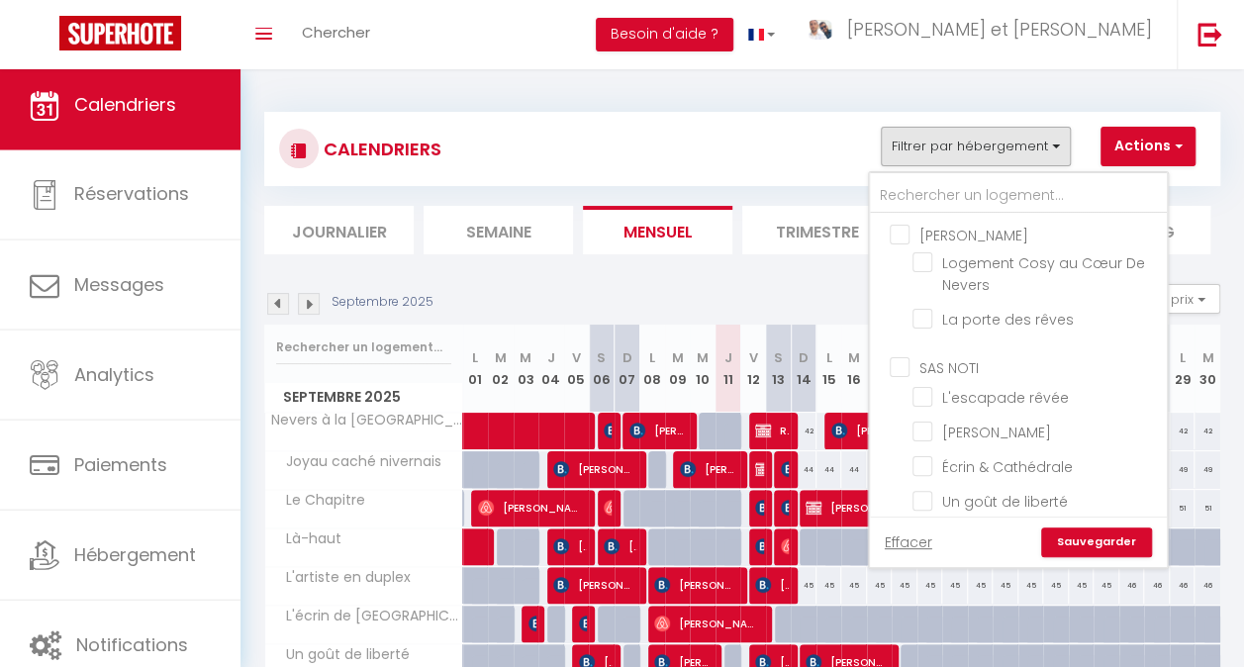
checkbox input "false"
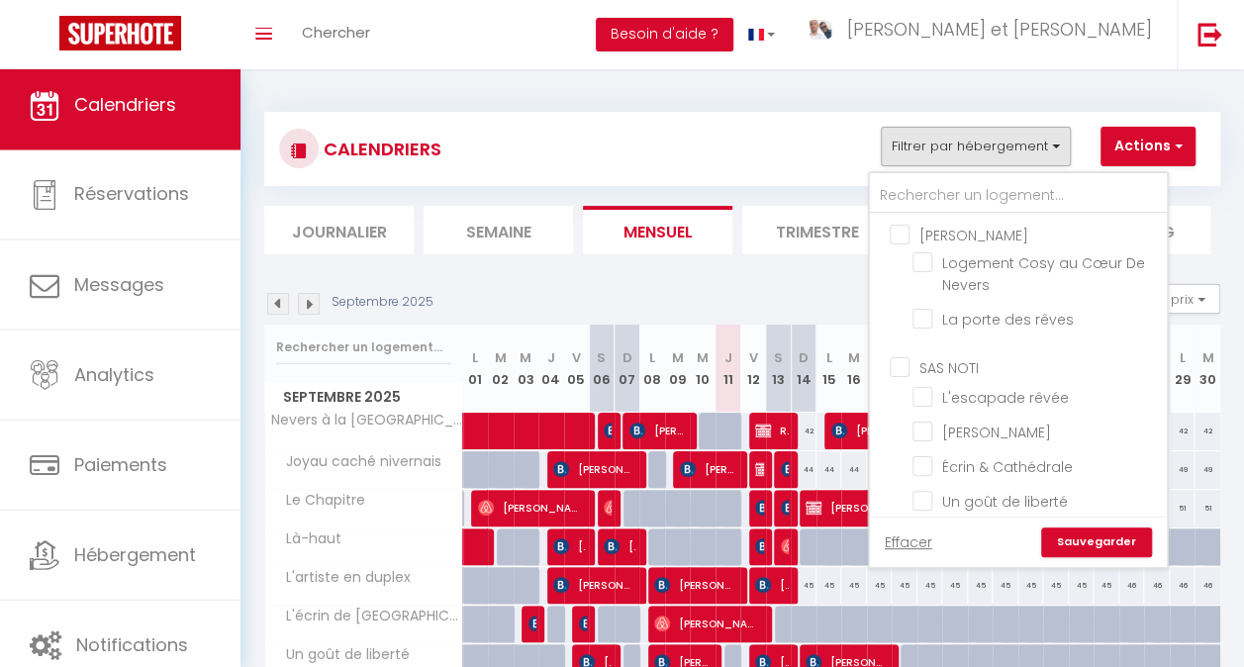
checkbox input "false"
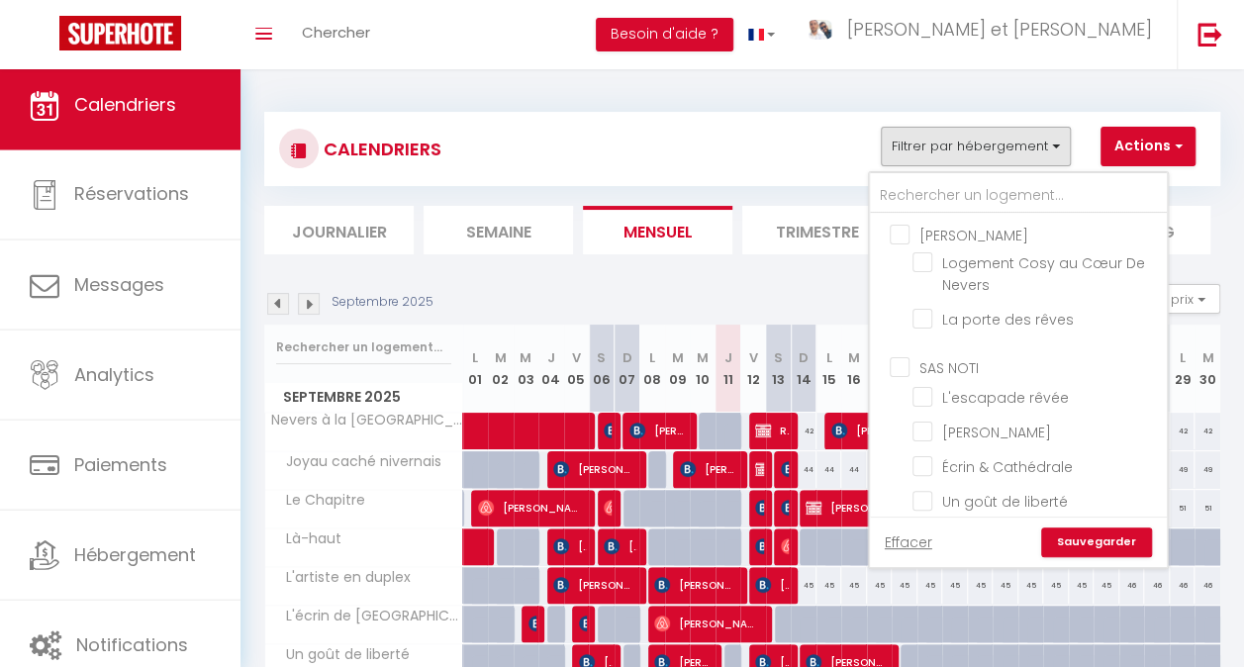
checkbox input "false"
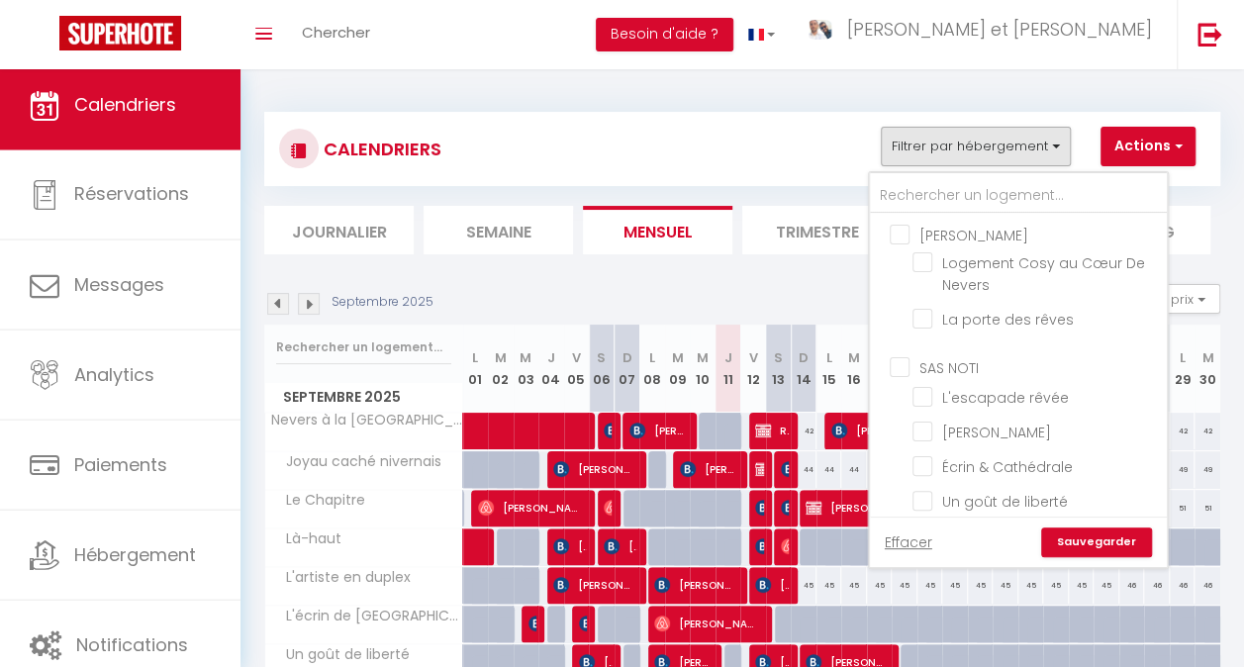
checkbox input "false"
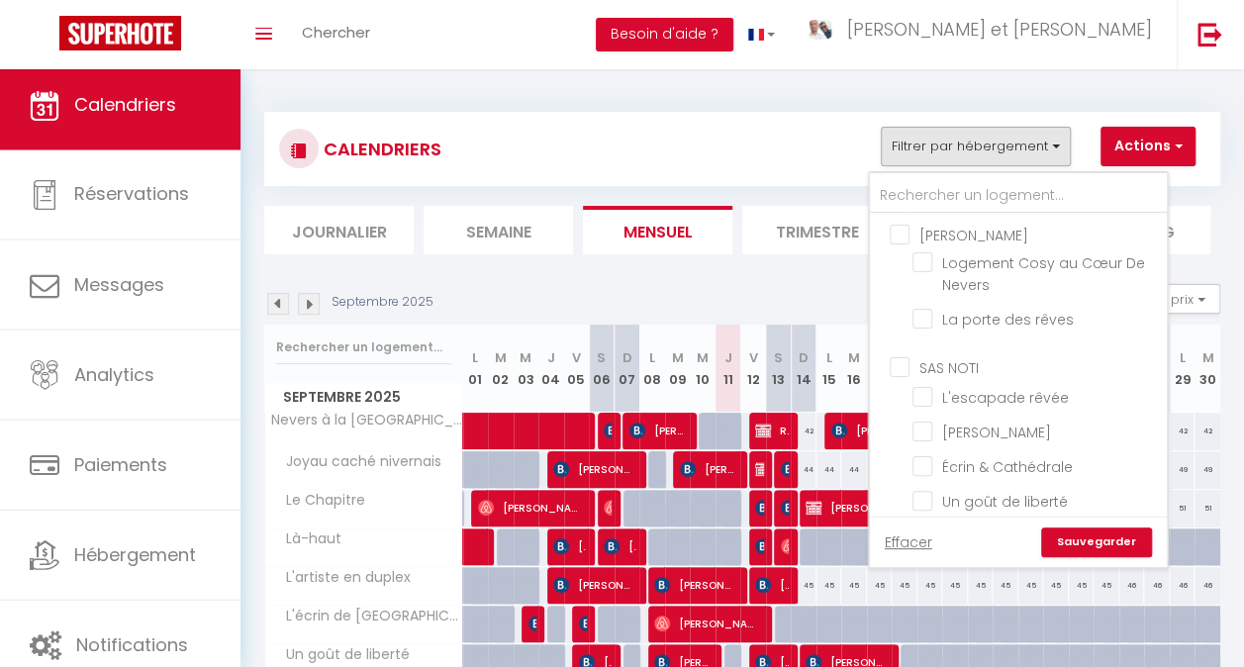
checkbox input "false"
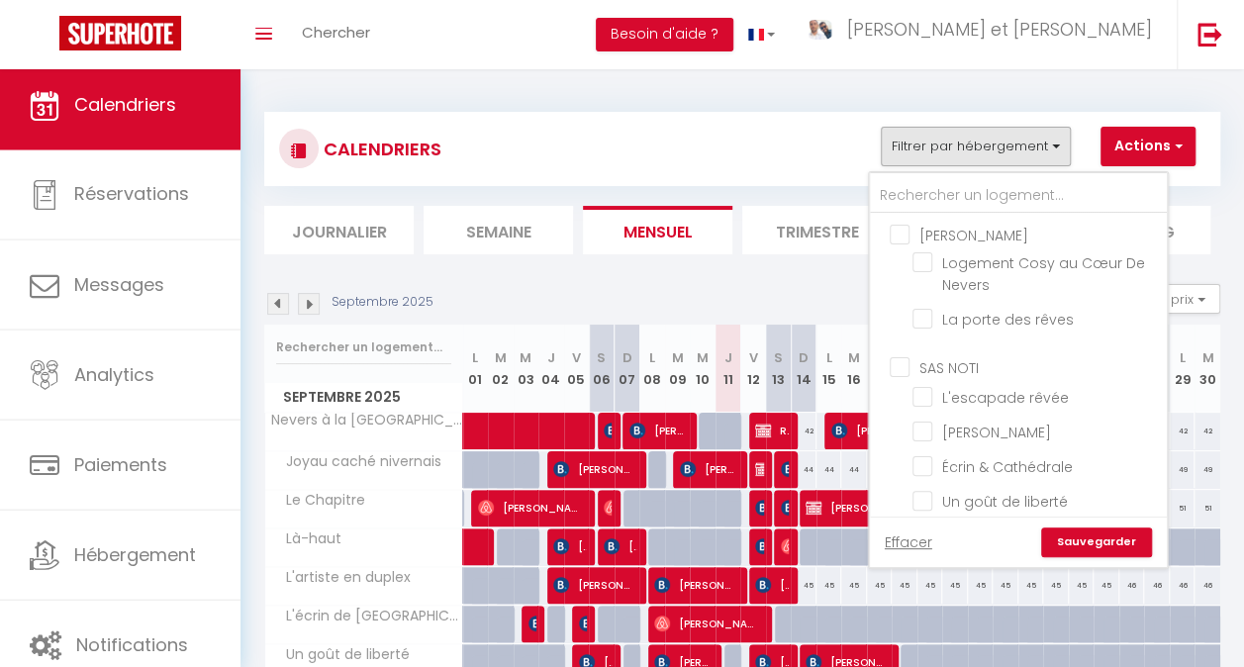
checkbox input "false"
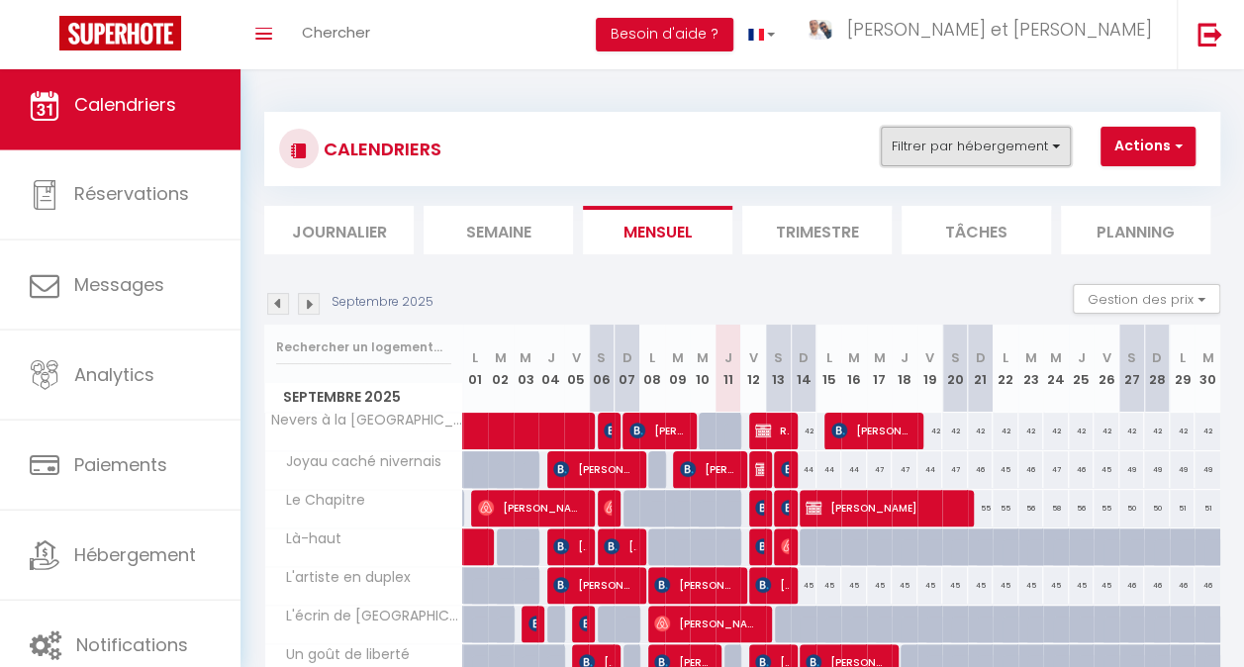
click at [993, 145] on button "Filtrer par hébergement" at bounding box center [976, 147] width 190 height 40
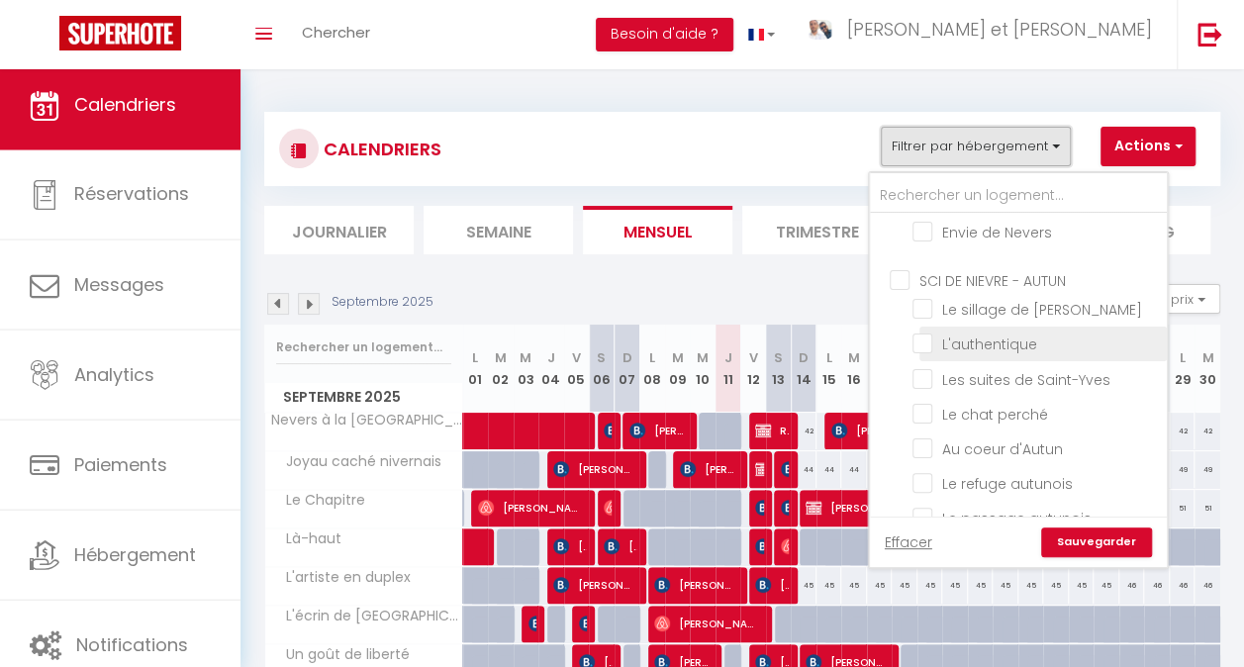
scroll to position [1126, 0]
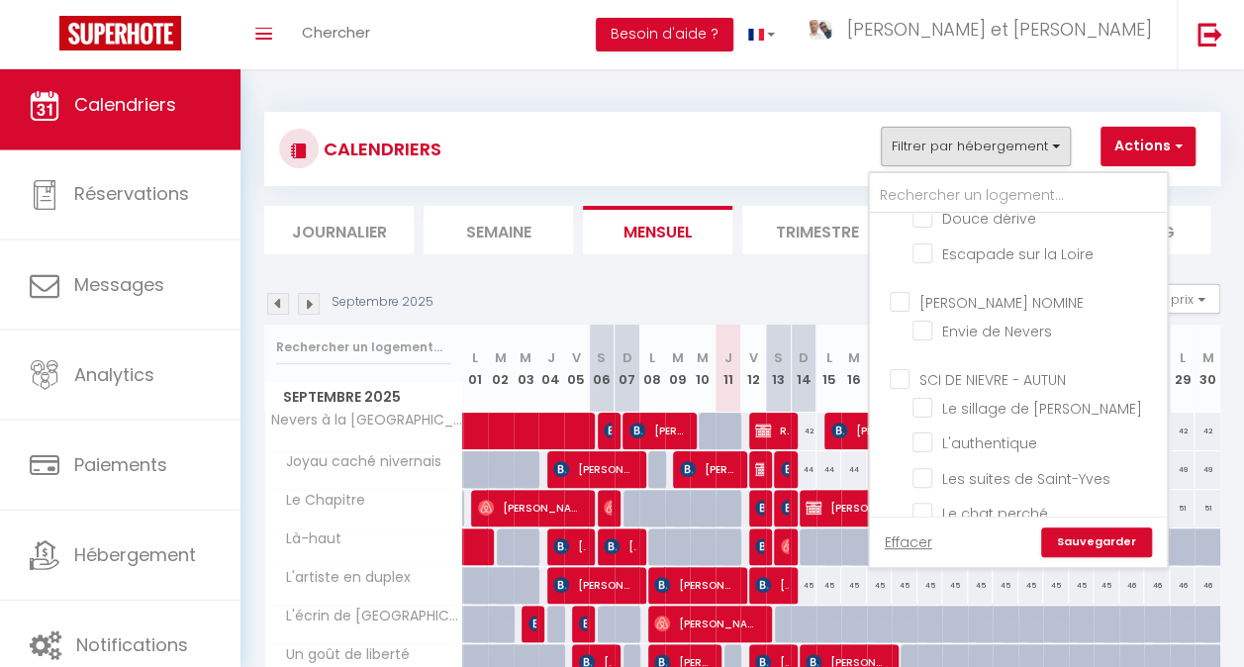
click at [900, 368] on input "SCI DE NIEVRE - AUTUN" at bounding box center [1037, 378] width 297 height 20
checkbox input "true"
checkbox input "false"
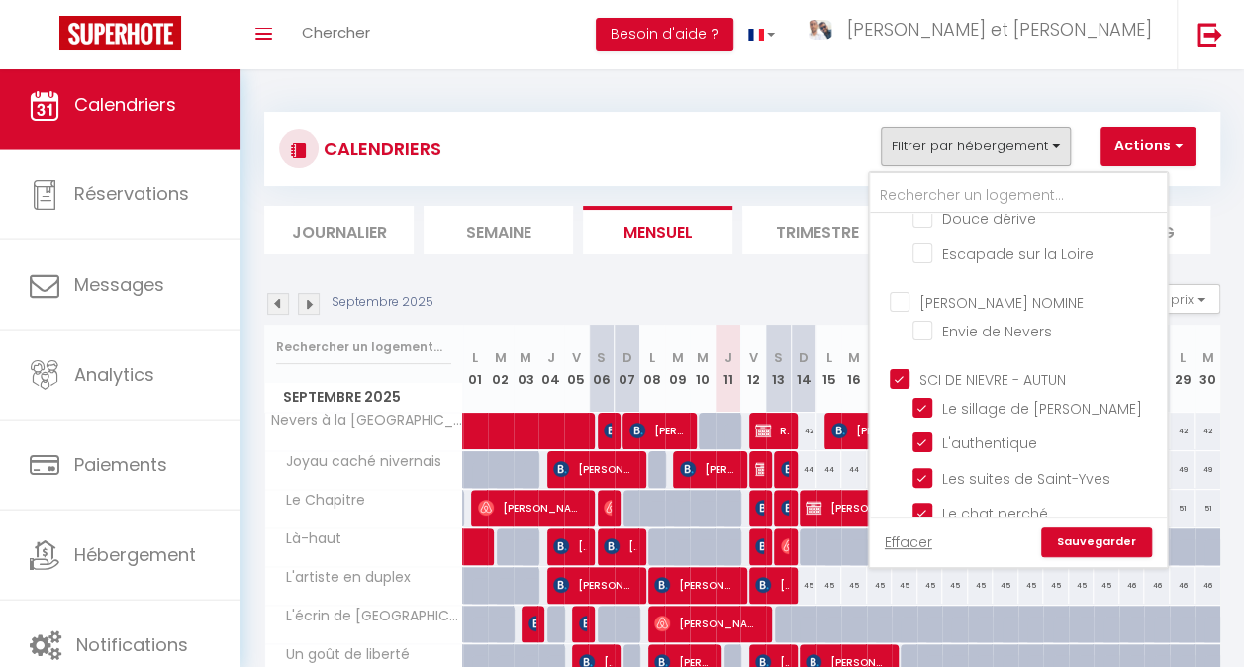
checkbox input "false"
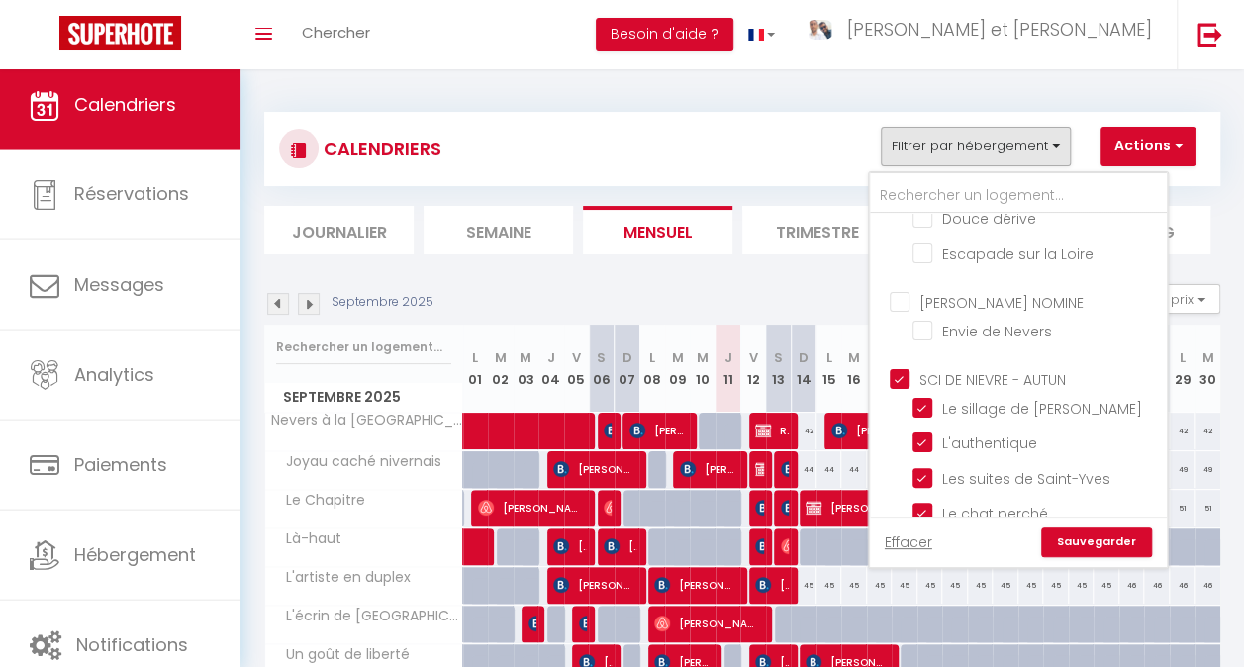
checkbox input "false"
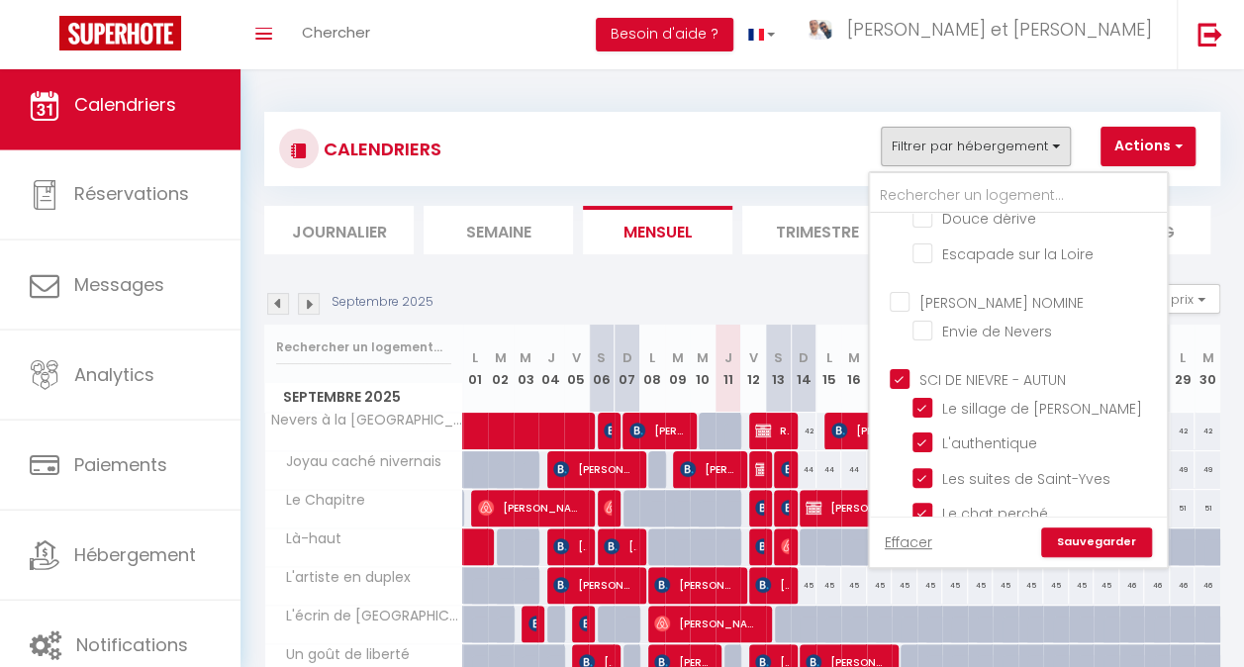
checkbox input "false"
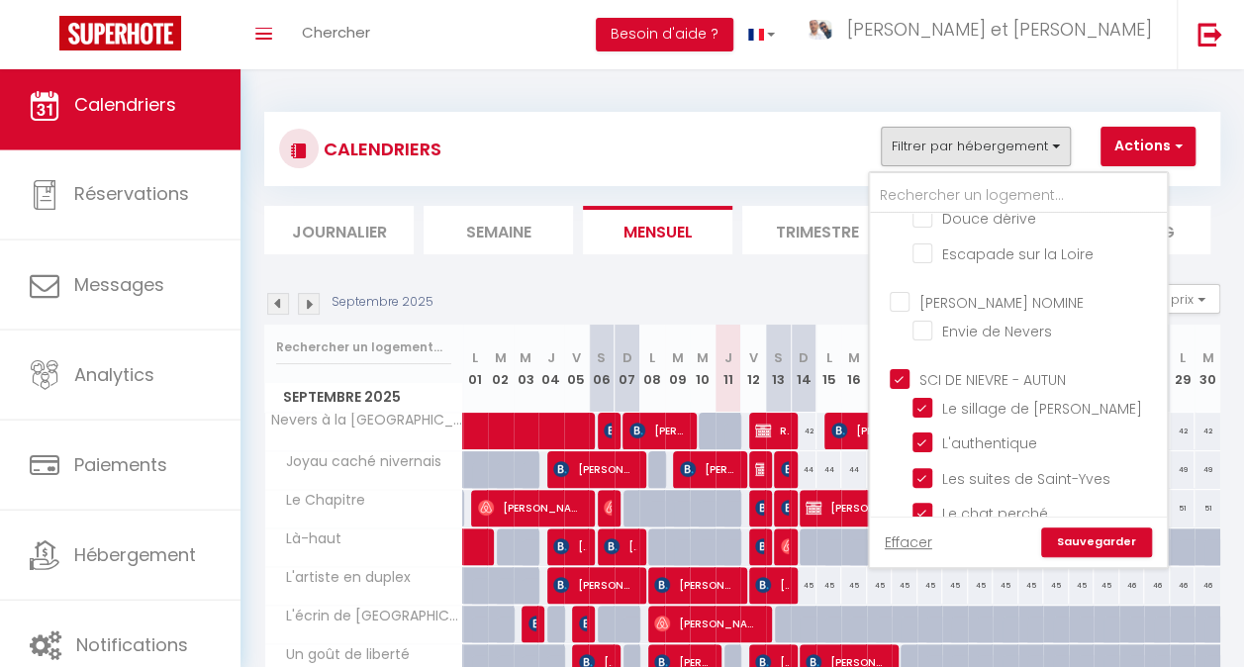
checkbox input "false"
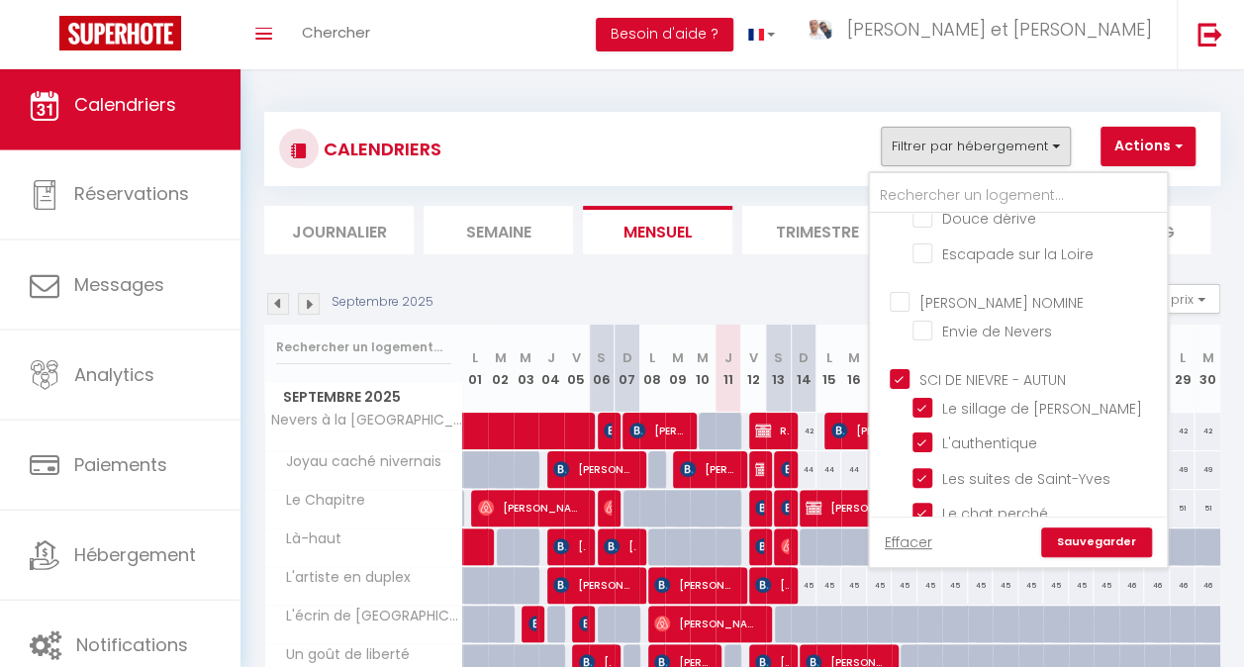
checkbox input "false"
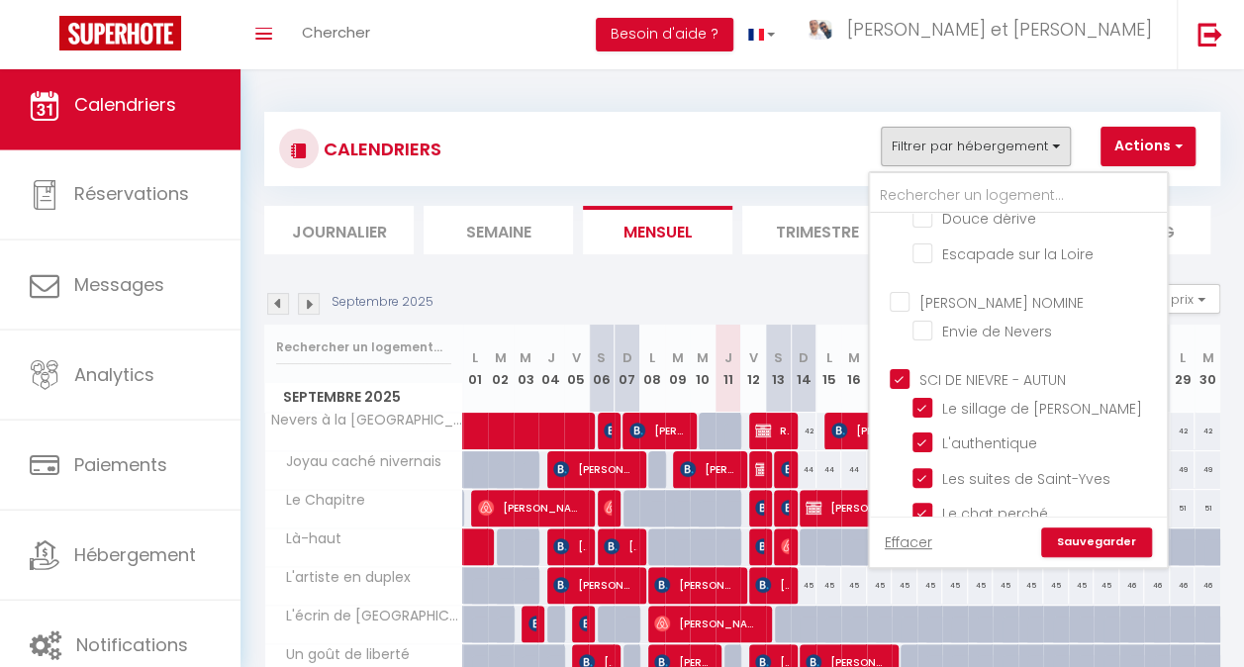
checkbox input "true"
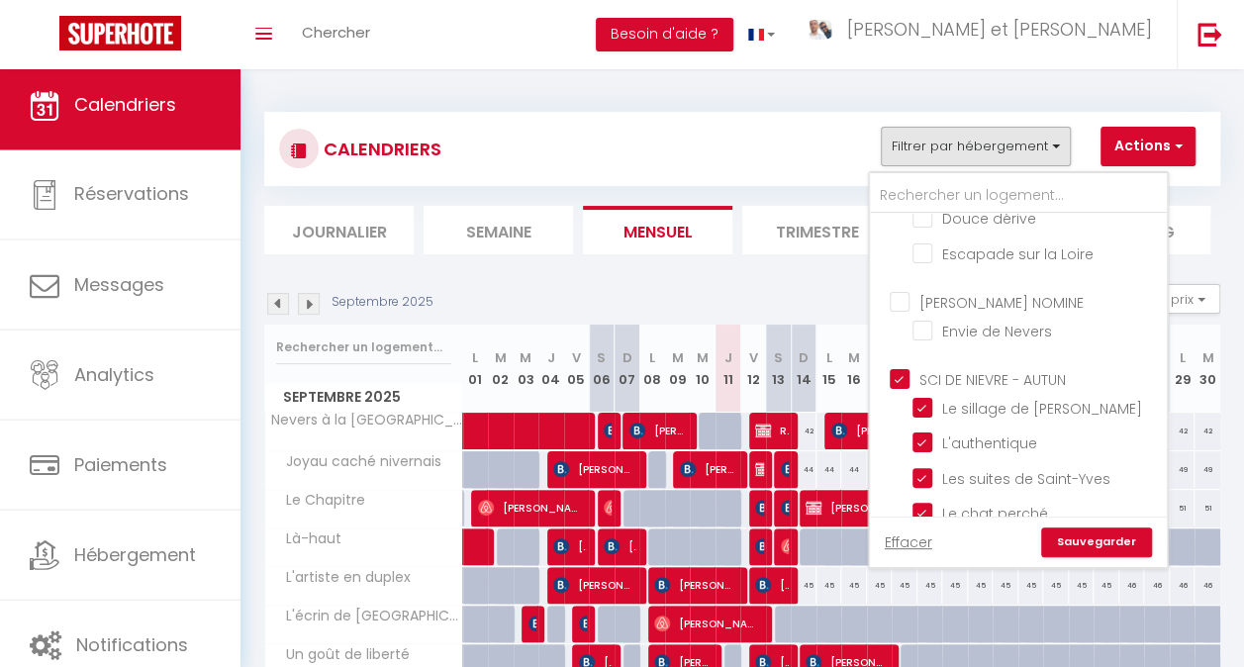
checkbox input "true"
click at [1100, 535] on link "Sauvegarder" at bounding box center [1096, 542] width 111 height 30
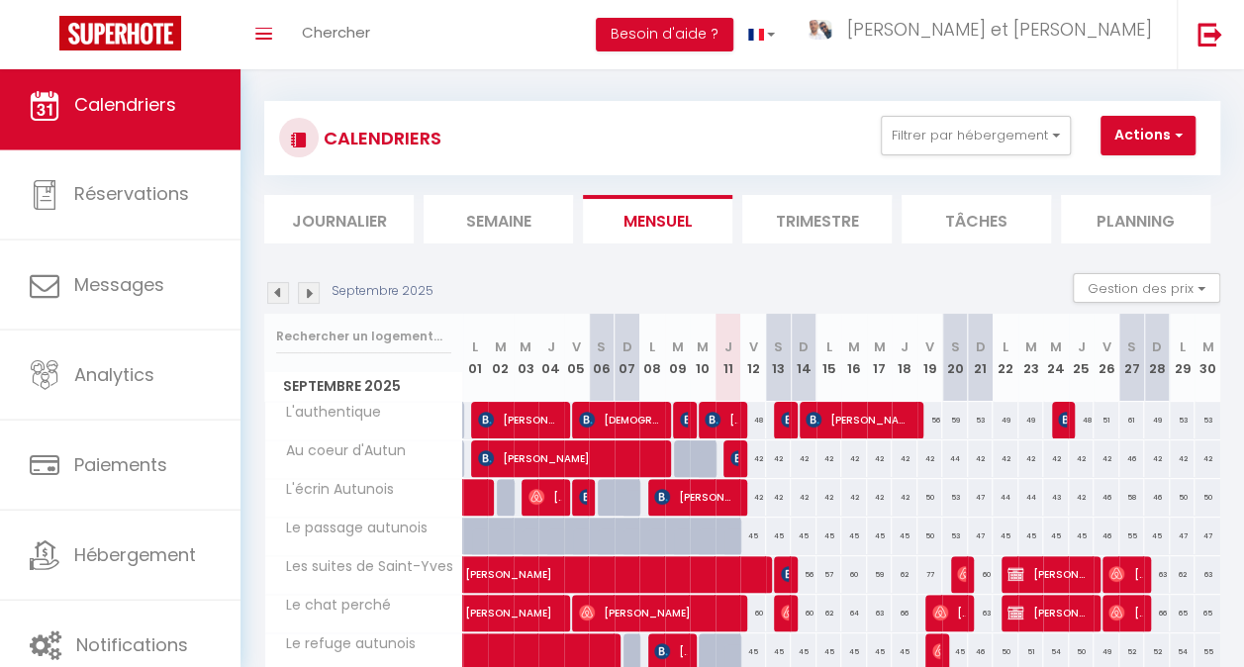
scroll to position [0, 0]
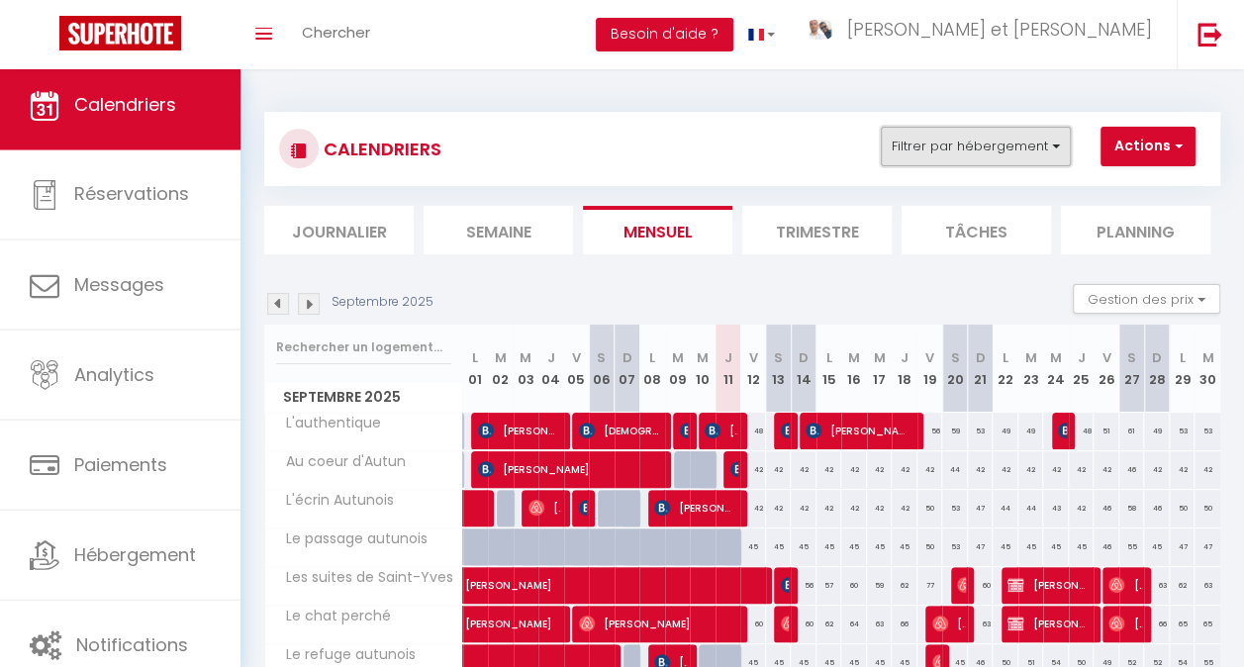
click at [1035, 140] on button "Filtrer par hébergement" at bounding box center [976, 147] width 190 height 40
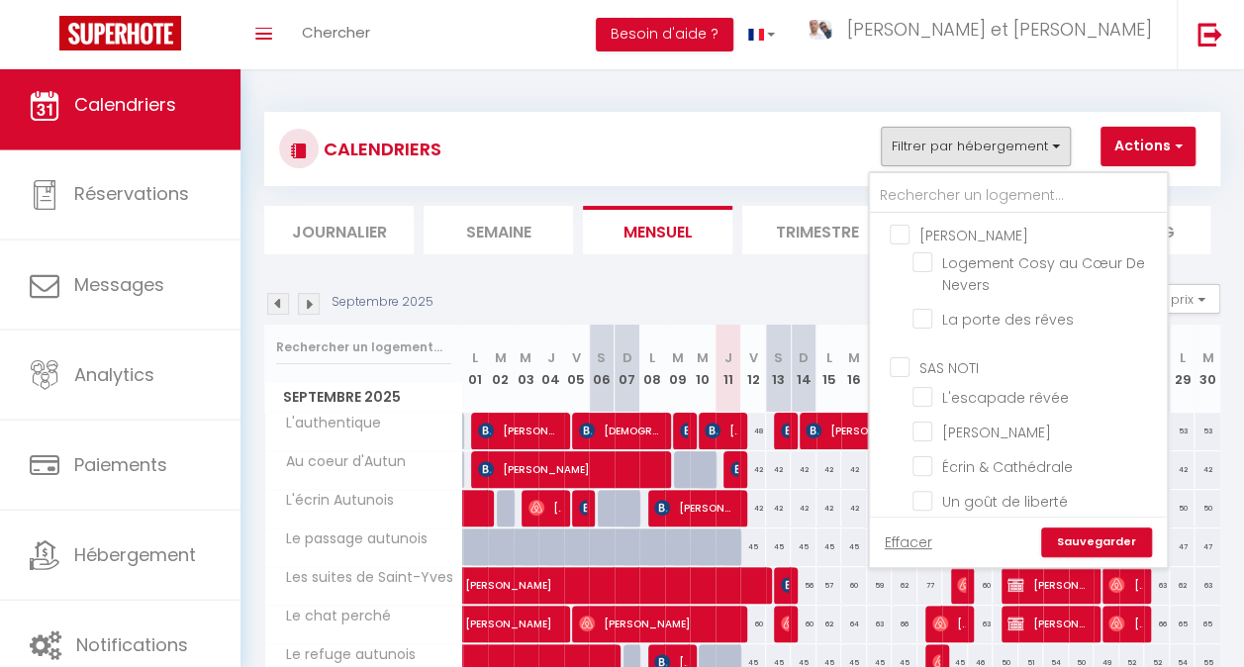
click at [841, 163] on div "CALENDRIERS Filtrer par hébergement [PERSON_NAME] Logement Cosy au Cœur De Neve…" at bounding box center [742, 149] width 926 height 45
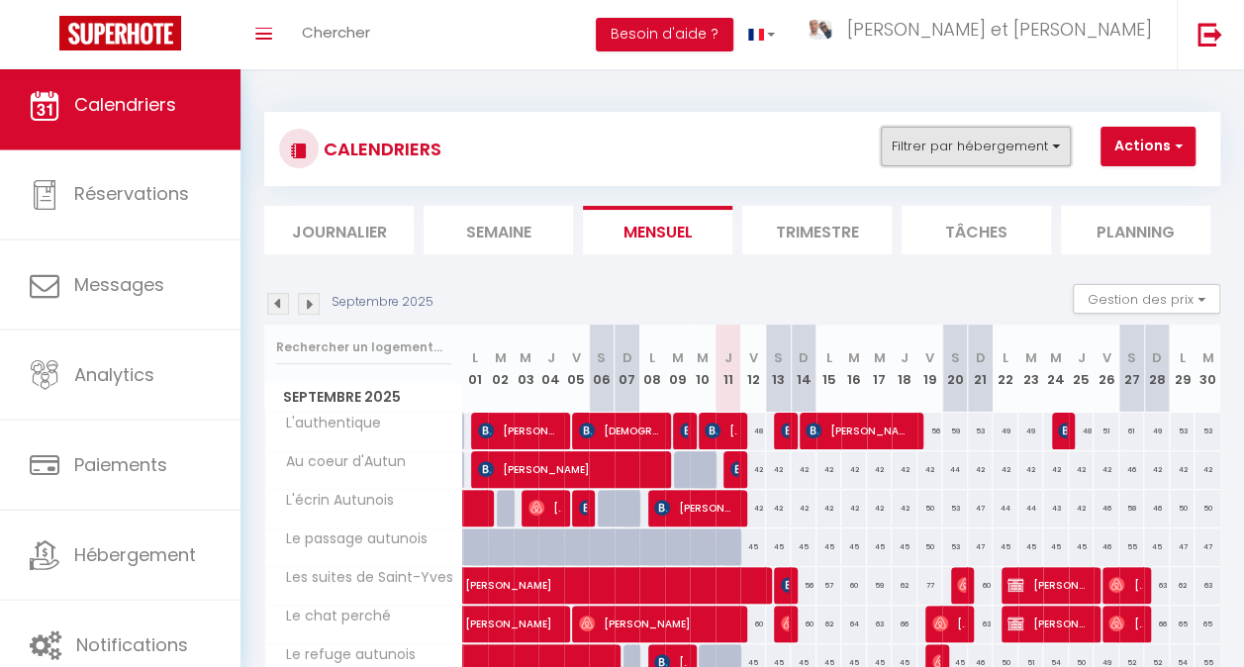
click at [1010, 145] on button "Filtrer par hébergement" at bounding box center [976, 147] width 190 height 40
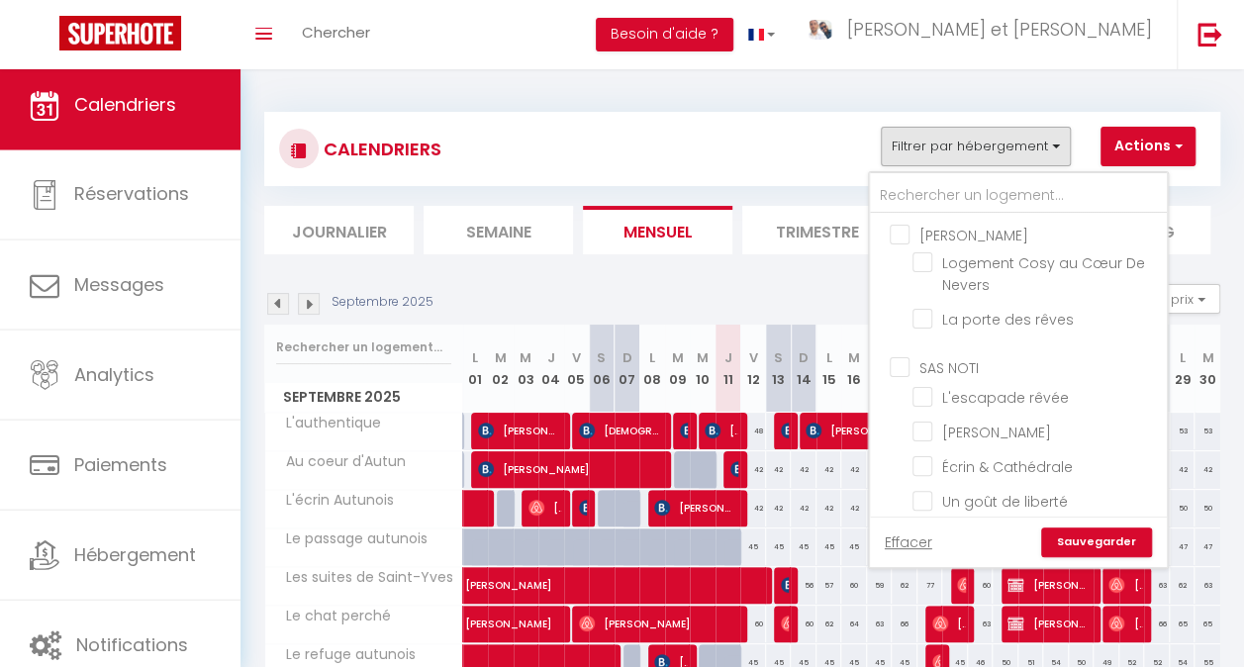
click at [939, 229] on input "[PERSON_NAME]" at bounding box center [1037, 234] width 297 height 20
checkbox input "true"
click at [936, 363] on input "SAS NOTI" at bounding box center [1037, 366] width 297 height 20
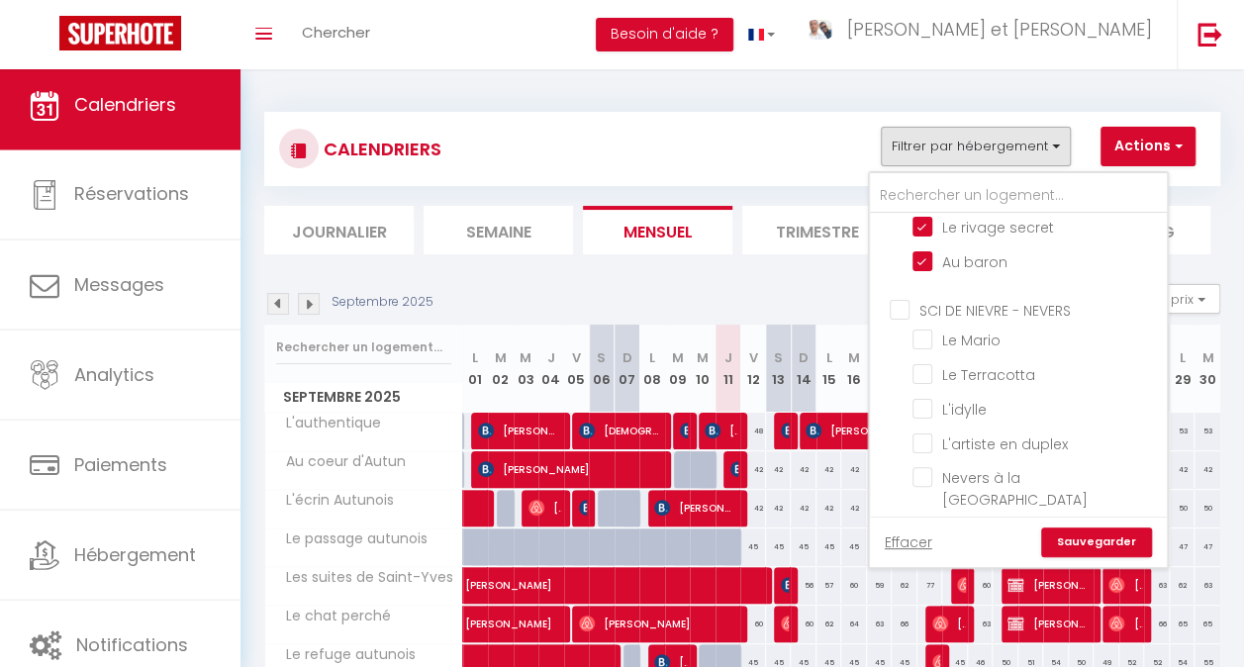
click at [935, 299] on input "SCI DE NIEVRE - NEVERS" at bounding box center [1037, 309] width 297 height 20
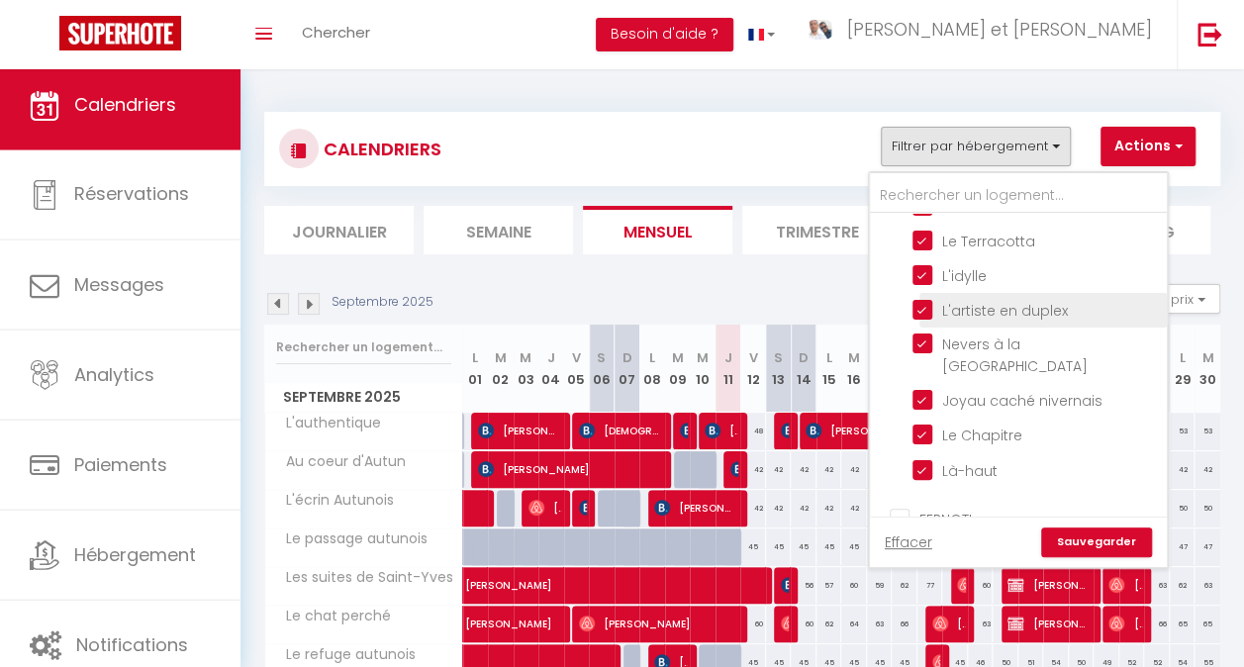
scroll to position [792, 0]
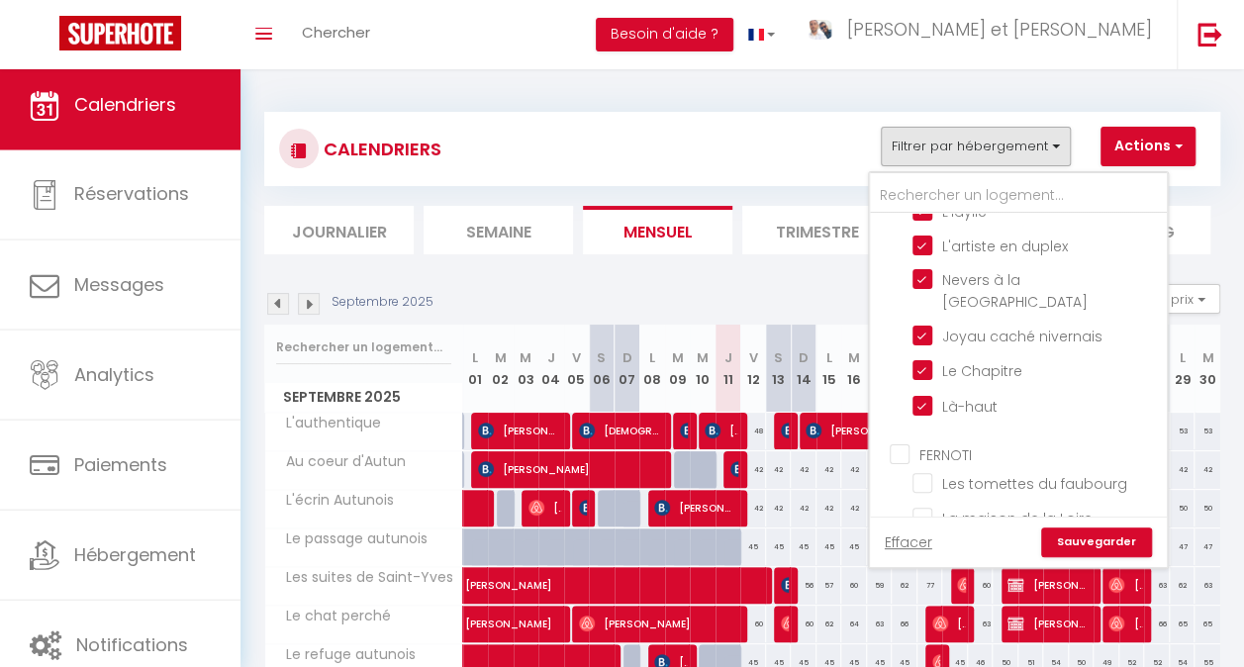
click at [938, 443] on input "FERNOTI" at bounding box center [1037, 453] width 297 height 20
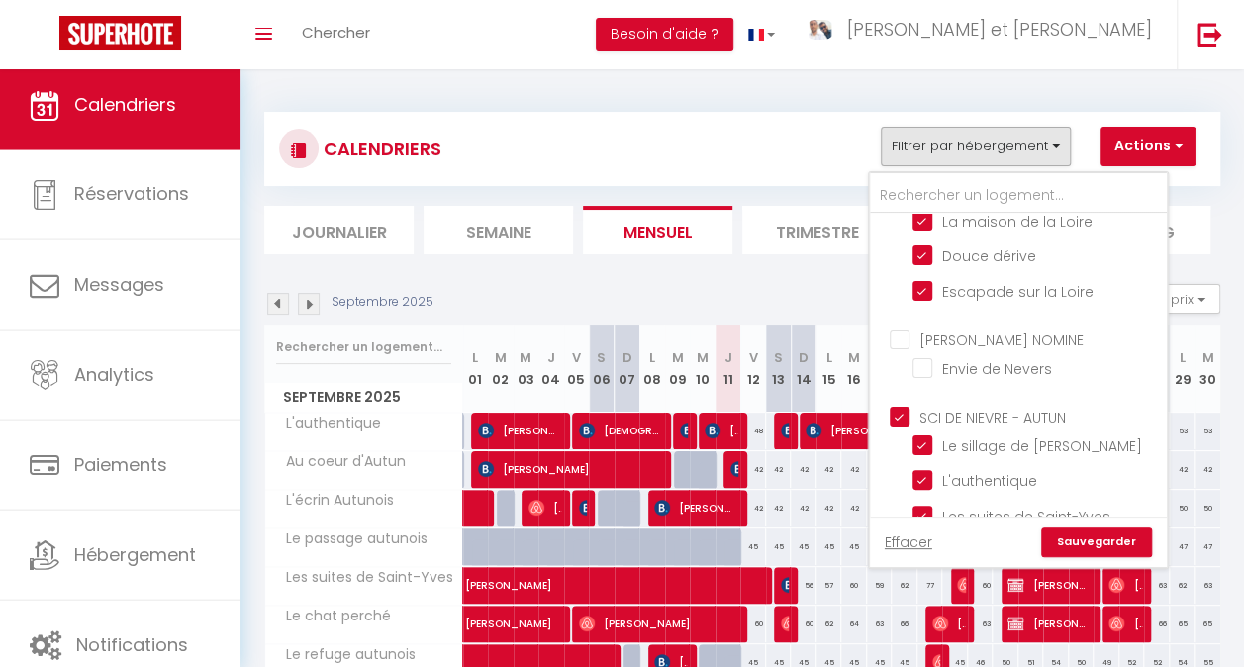
click at [938, 328] on input "[PERSON_NAME] NOMINE" at bounding box center [1037, 338] width 297 height 20
click at [898, 406] on input "SCI DE NIEVRE - AUTUN" at bounding box center [1037, 416] width 297 height 20
click at [1094, 544] on link "Sauvegarder" at bounding box center [1096, 542] width 111 height 30
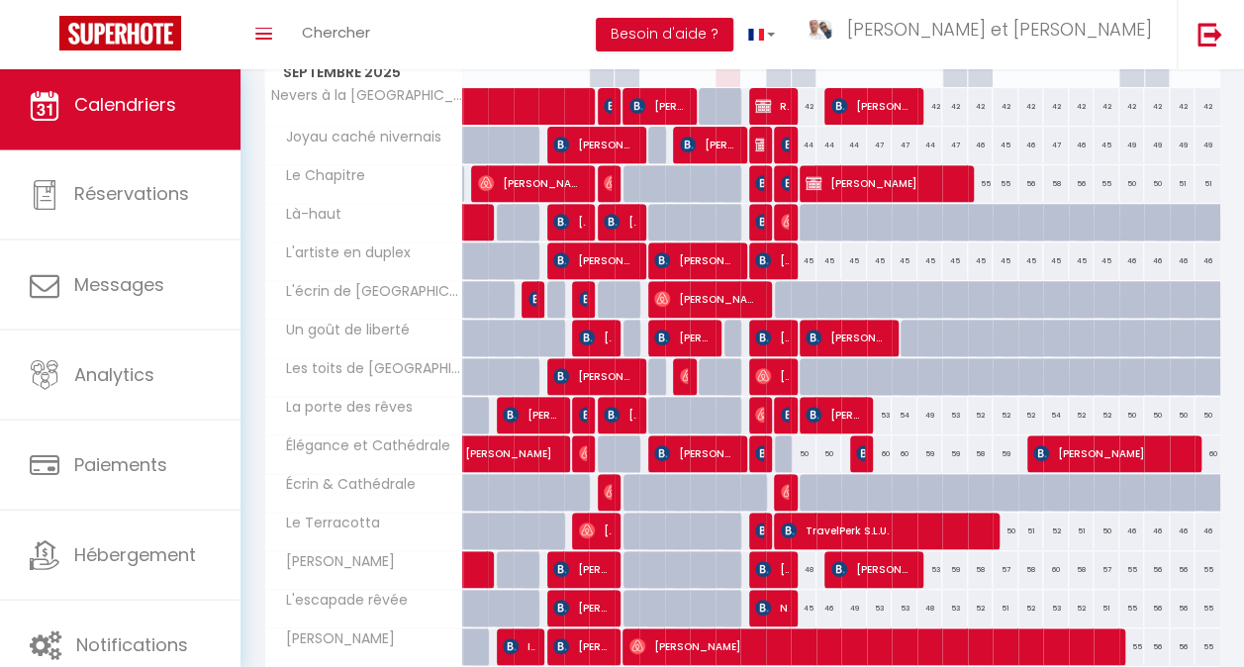
scroll to position [198, 0]
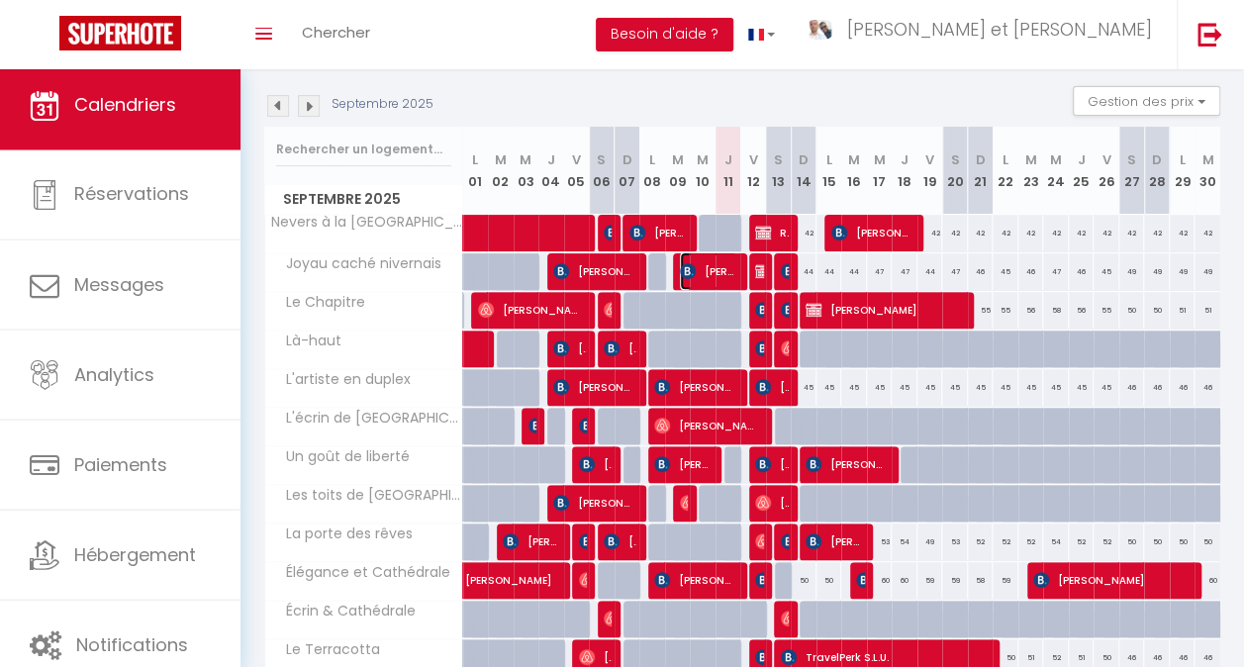
click at [710, 263] on span "[PERSON_NAME]" at bounding box center [708, 271] width 57 height 38
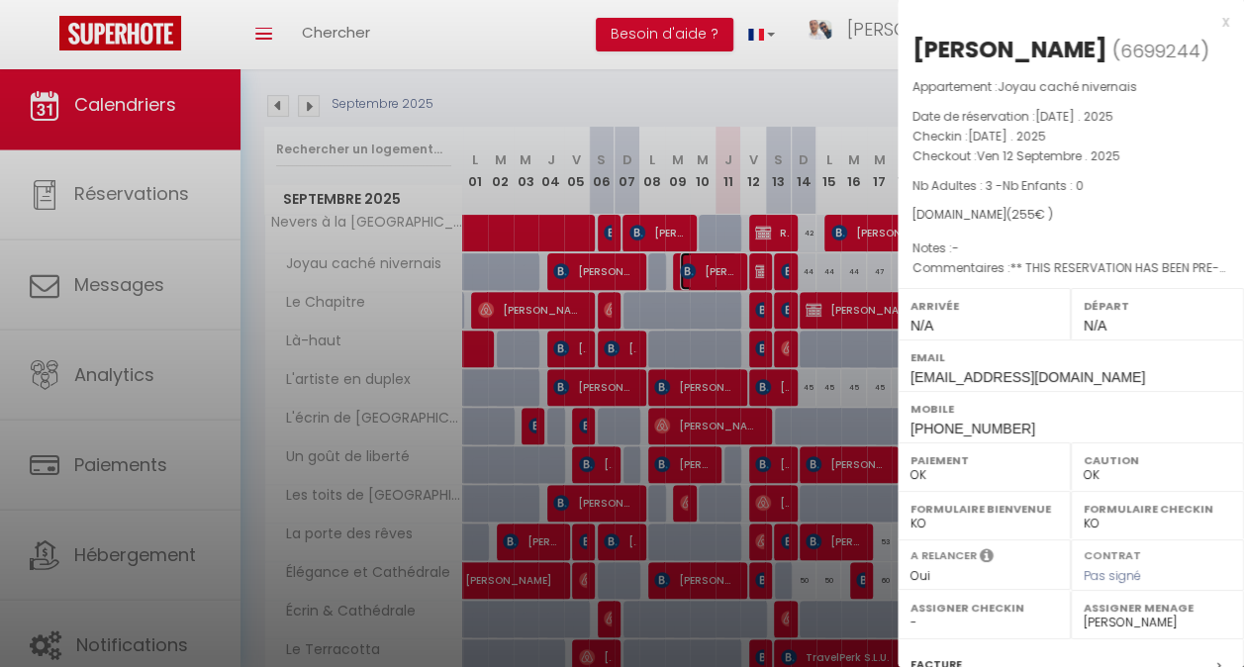
scroll to position [250, 0]
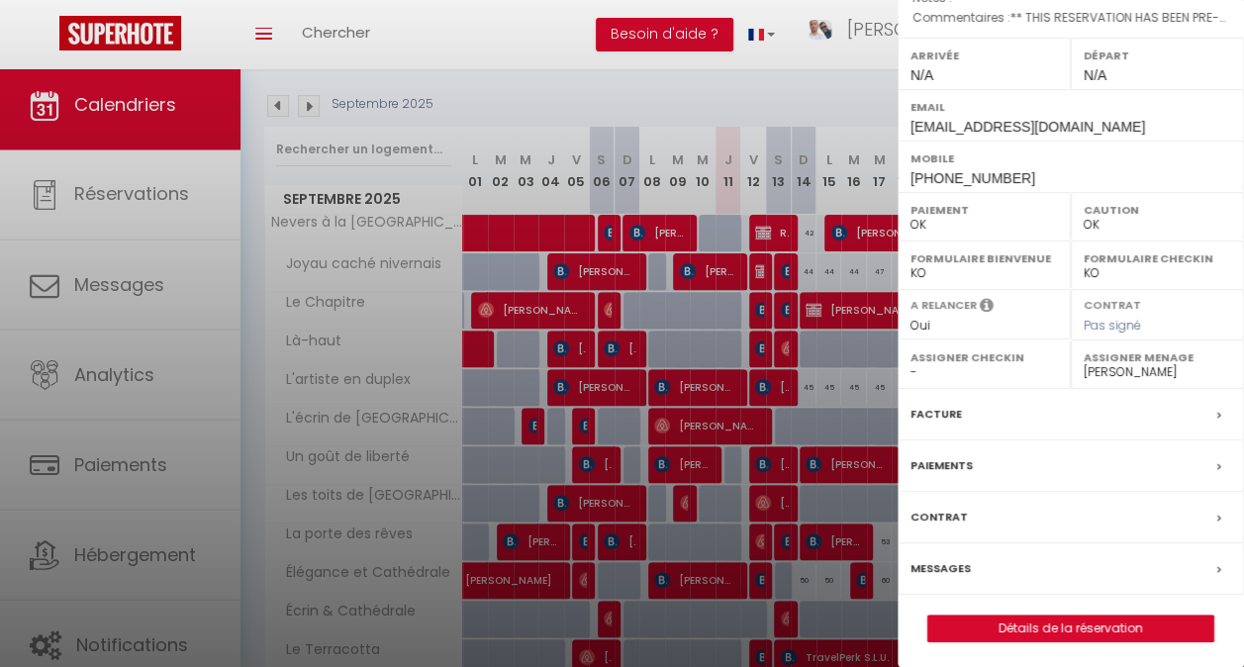
click at [963, 560] on label "Messages" at bounding box center [940, 568] width 60 height 21
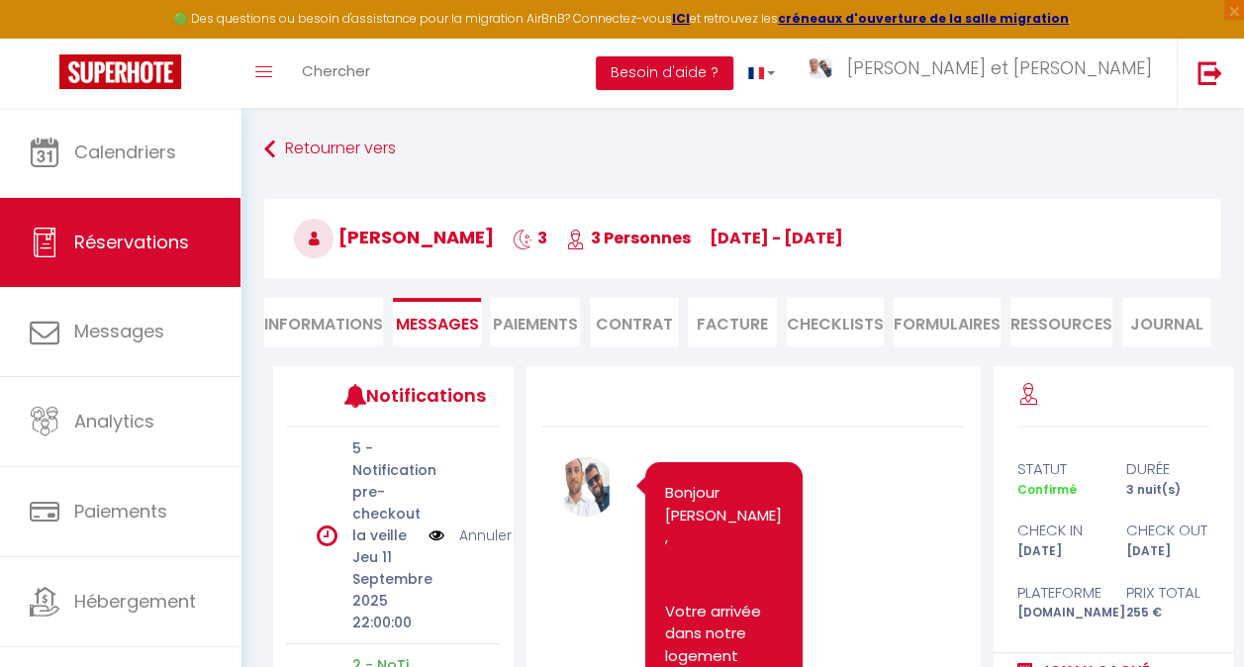
scroll to position [6991, 0]
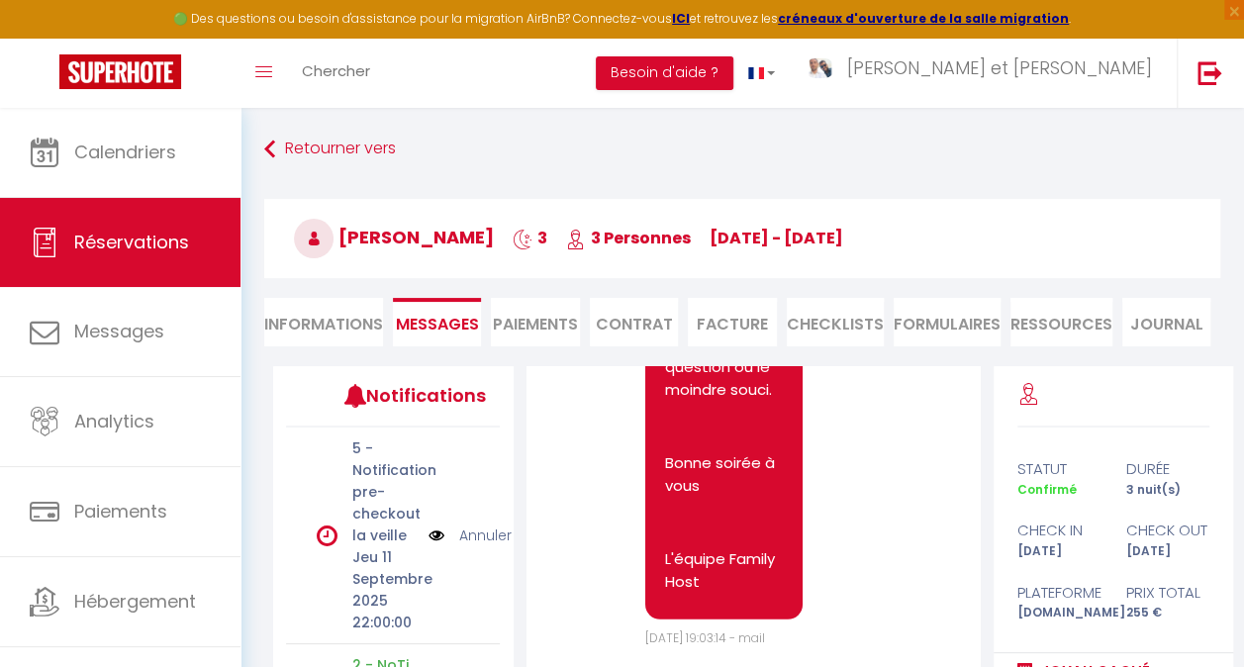
click at [298, 317] on li "Informations" at bounding box center [323, 322] width 119 height 48
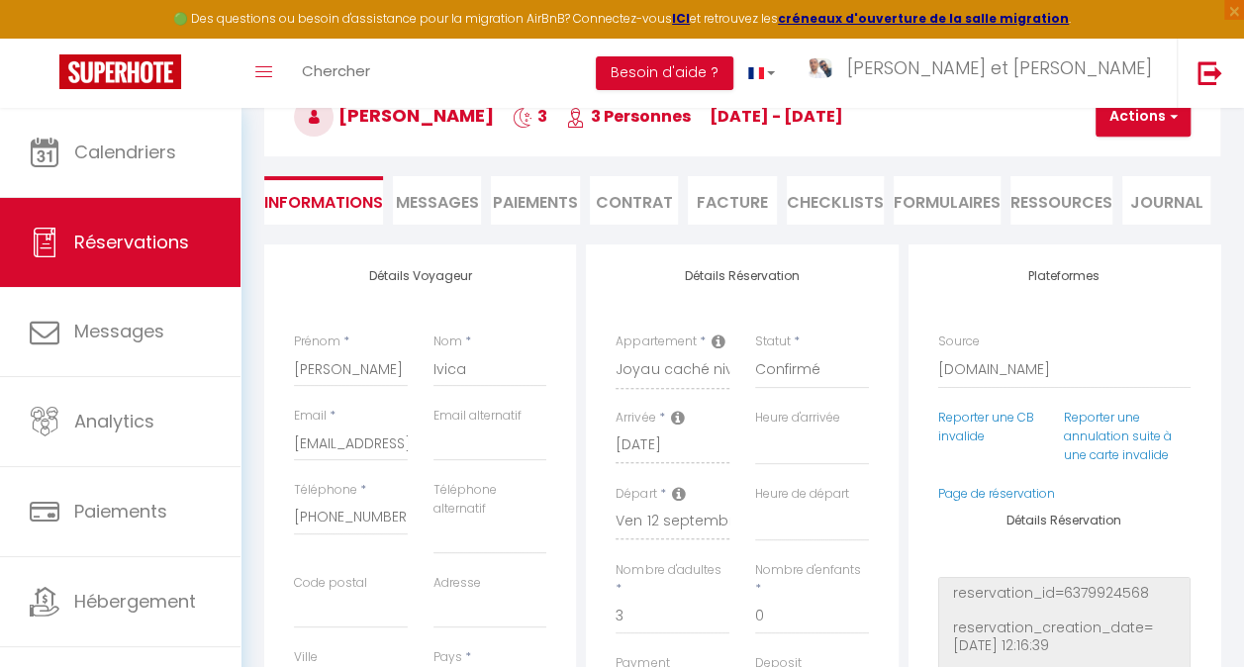
scroll to position [99, 0]
